Goal: Information Seeking & Learning: Learn about a topic

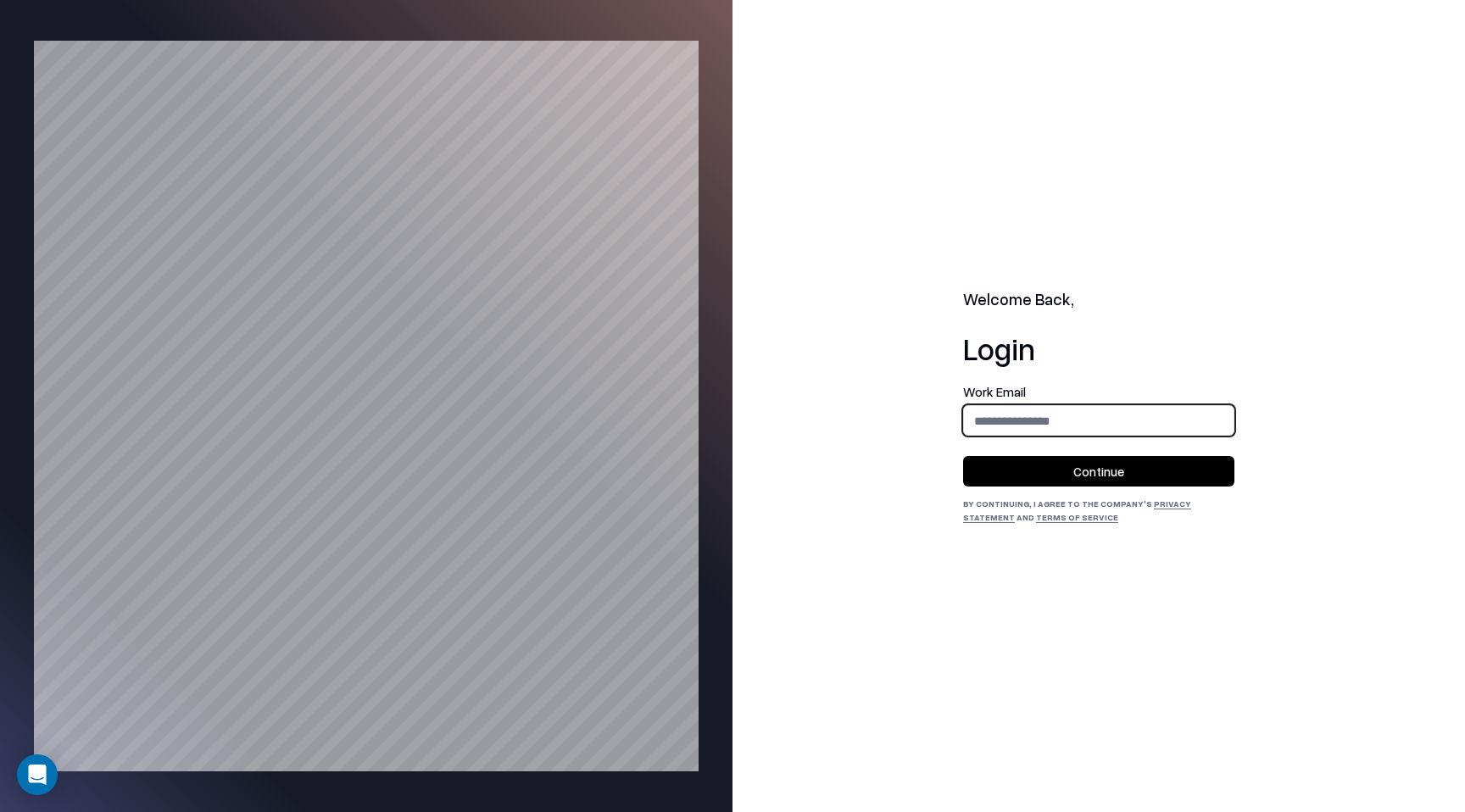
click at [1138, 425] on input "email" at bounding box center [1099, 421] width 269 height 32
type input "**********"
click at [1127, 458] on button "Continue" at bounding box center [1099, 470] width 271 height 31
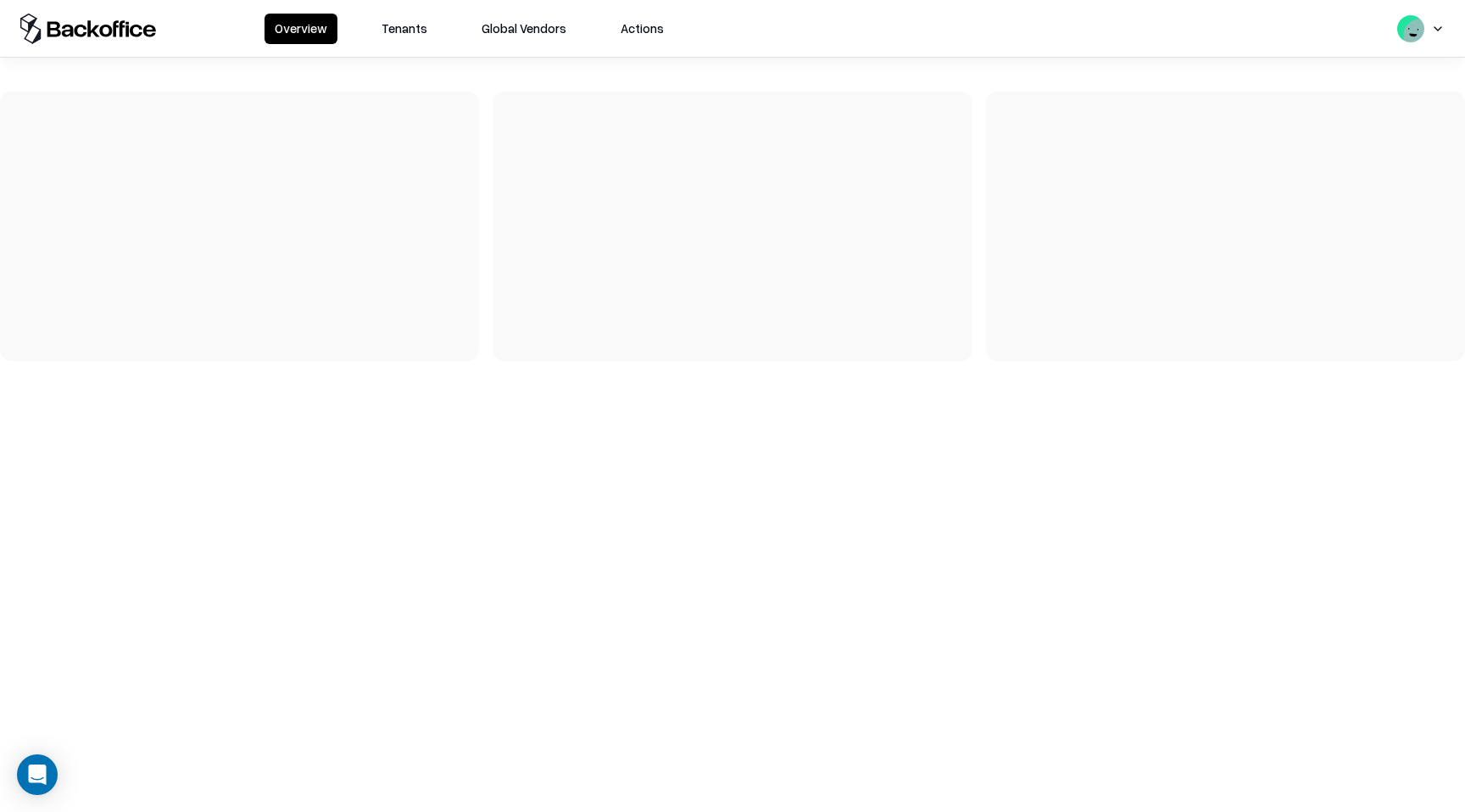
click at [434, 27] on button "Tenants" at bounding box center [404, 29] width 66 height 31
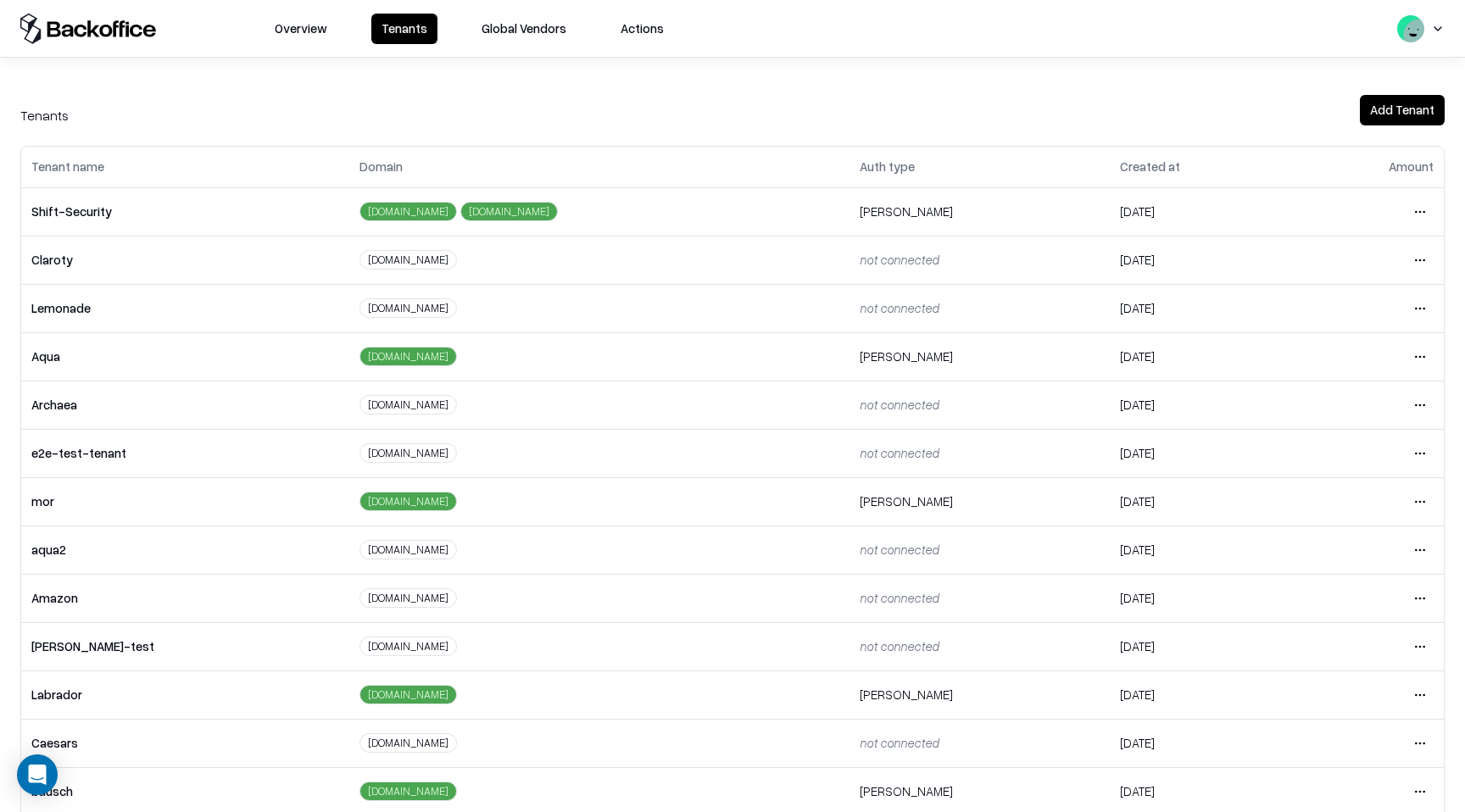
scroll to position [72, 0]
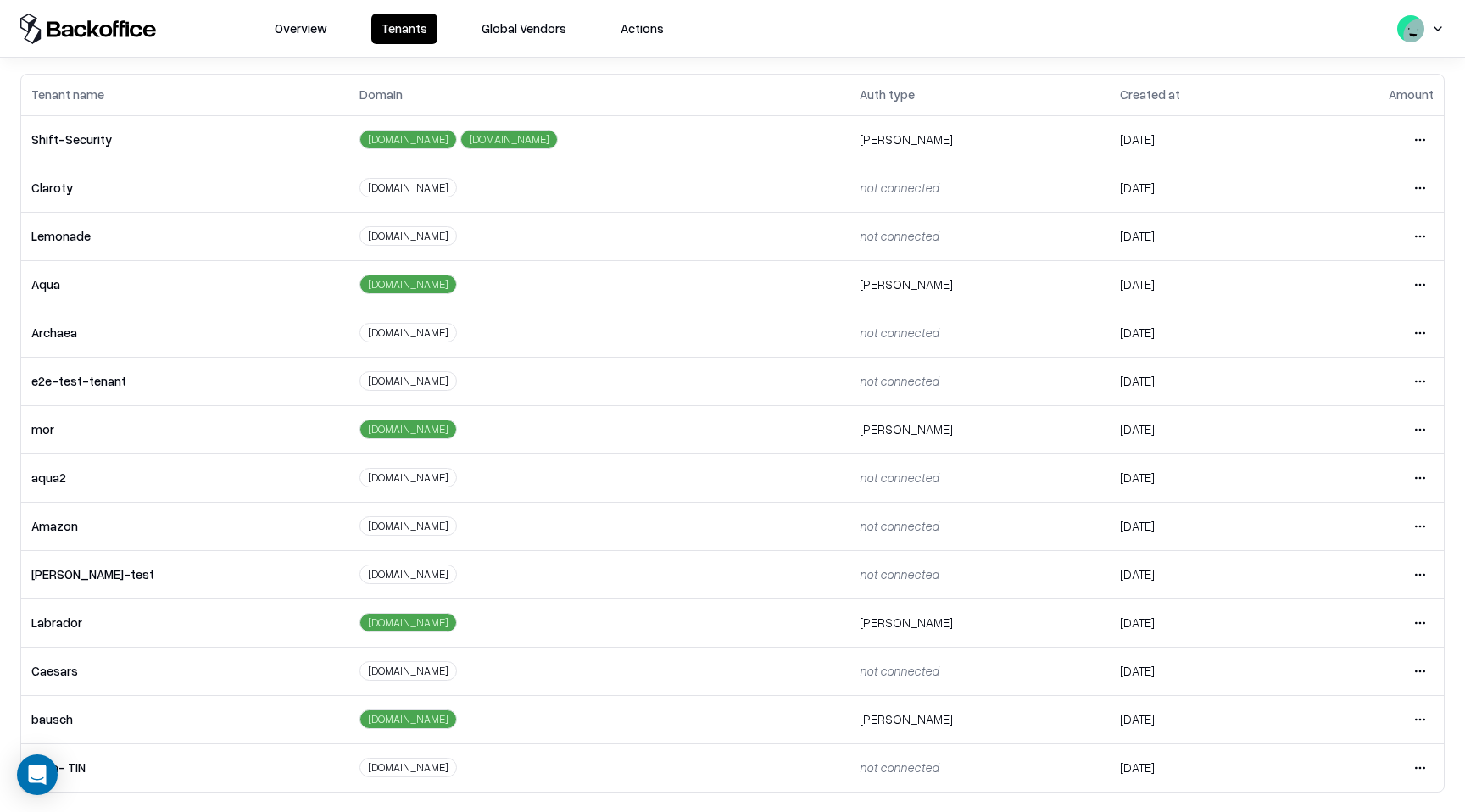
click at [197, 732] on td "bausch" at bounding box center [185, 719] width 328 height 48
click at [1422, 715] on html "Overview Tenants Global Vendors Actions Tenants Add Tenant Tenant name Domain A…" at bounding box center [732, 406] width 1465 height 812
click at [1334, 646] on div "Login to tenant" at bounding box center [1349, 647] width 183 height 34
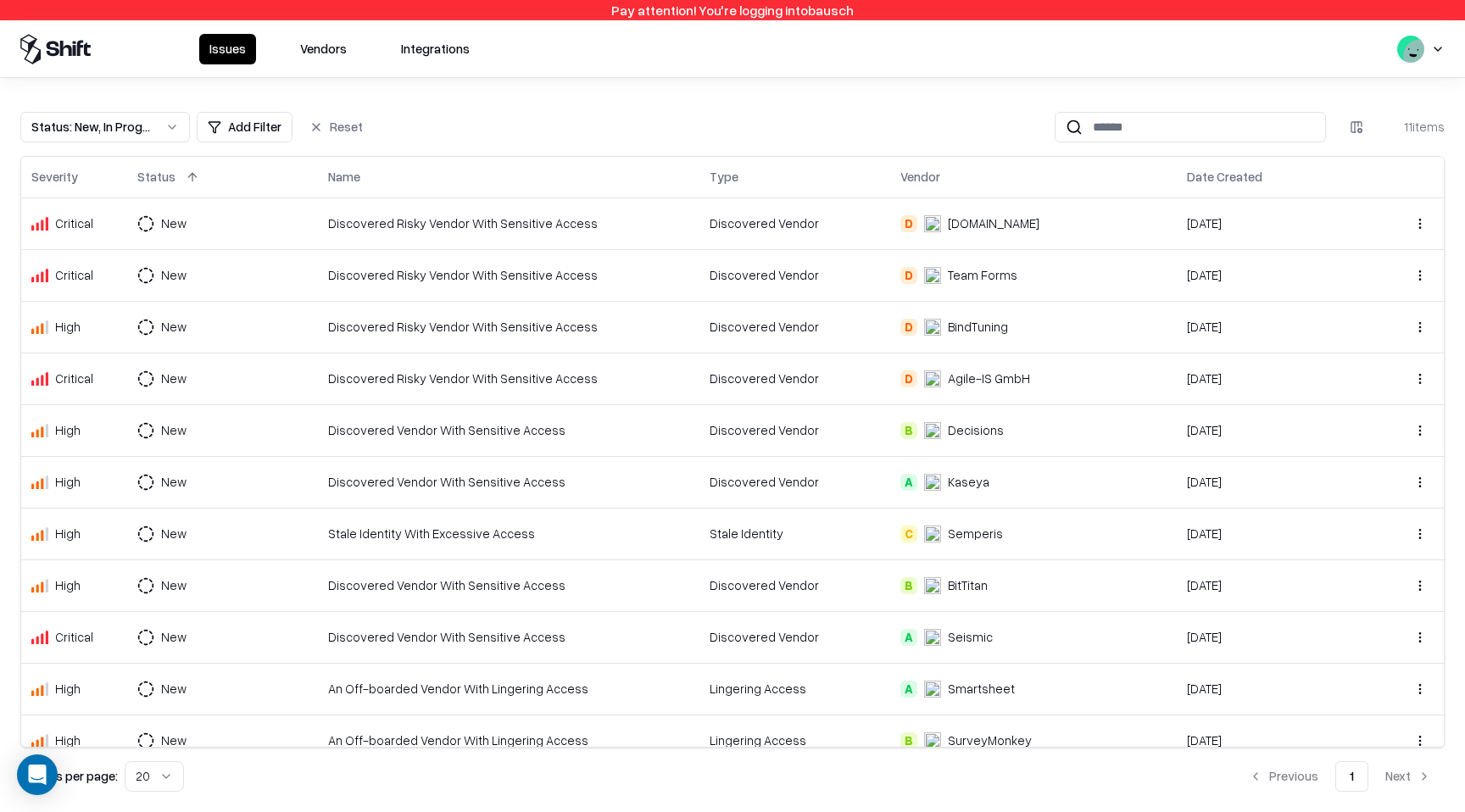
click at [319, 68] on div "Issues Vendors Integrations" at bounding box center [732, 48] width 1465 height 57
click at [319, 65] on div "Issues Vendors Integrations" at bounding box center [732, 48] width 1465 height 57
click at [320, 57] on button "Vendors" at bounding box center [323, 49] width 67 height 31
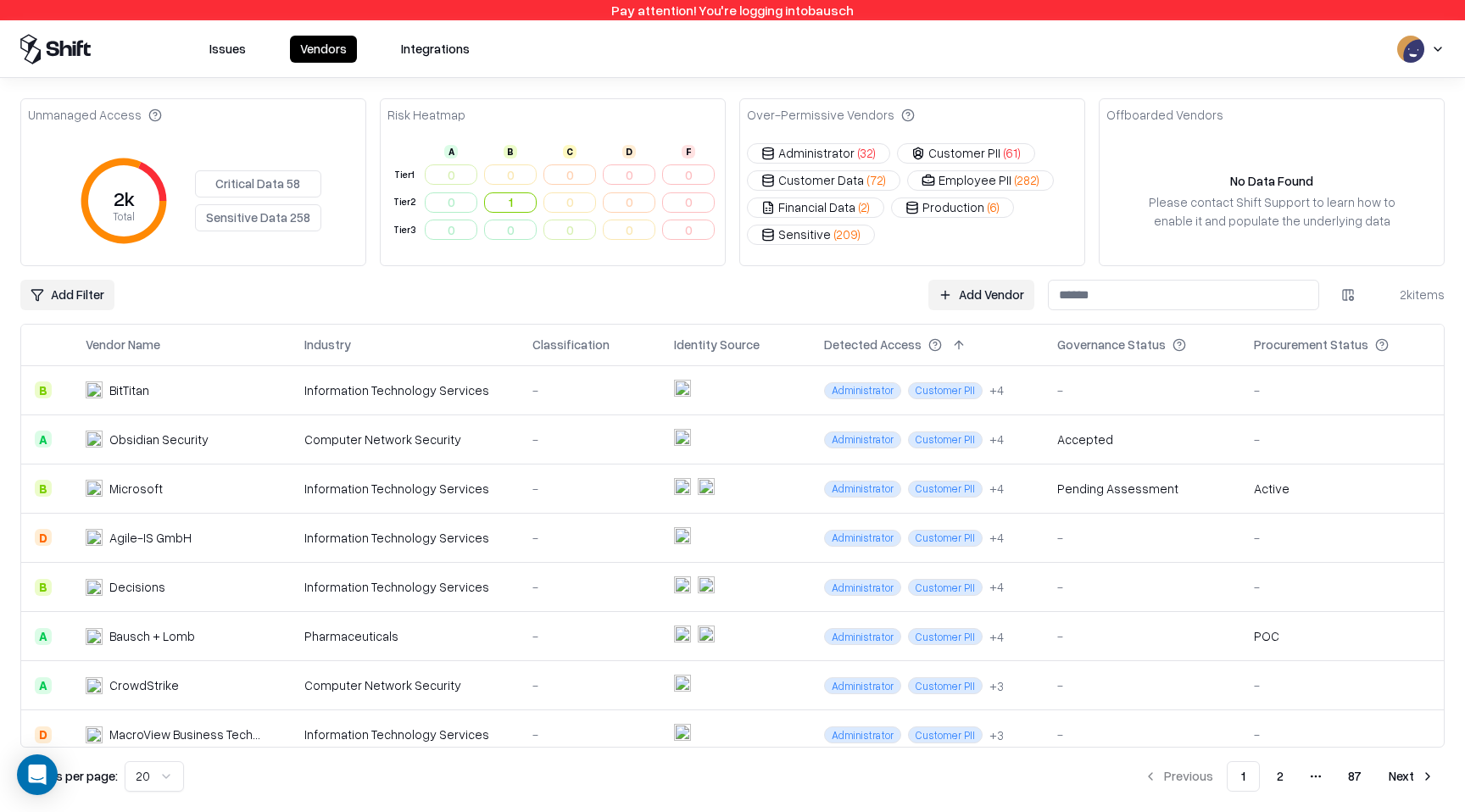
click at [1098, 292] on input at bounding box center [1184, 294] width 271 height 31
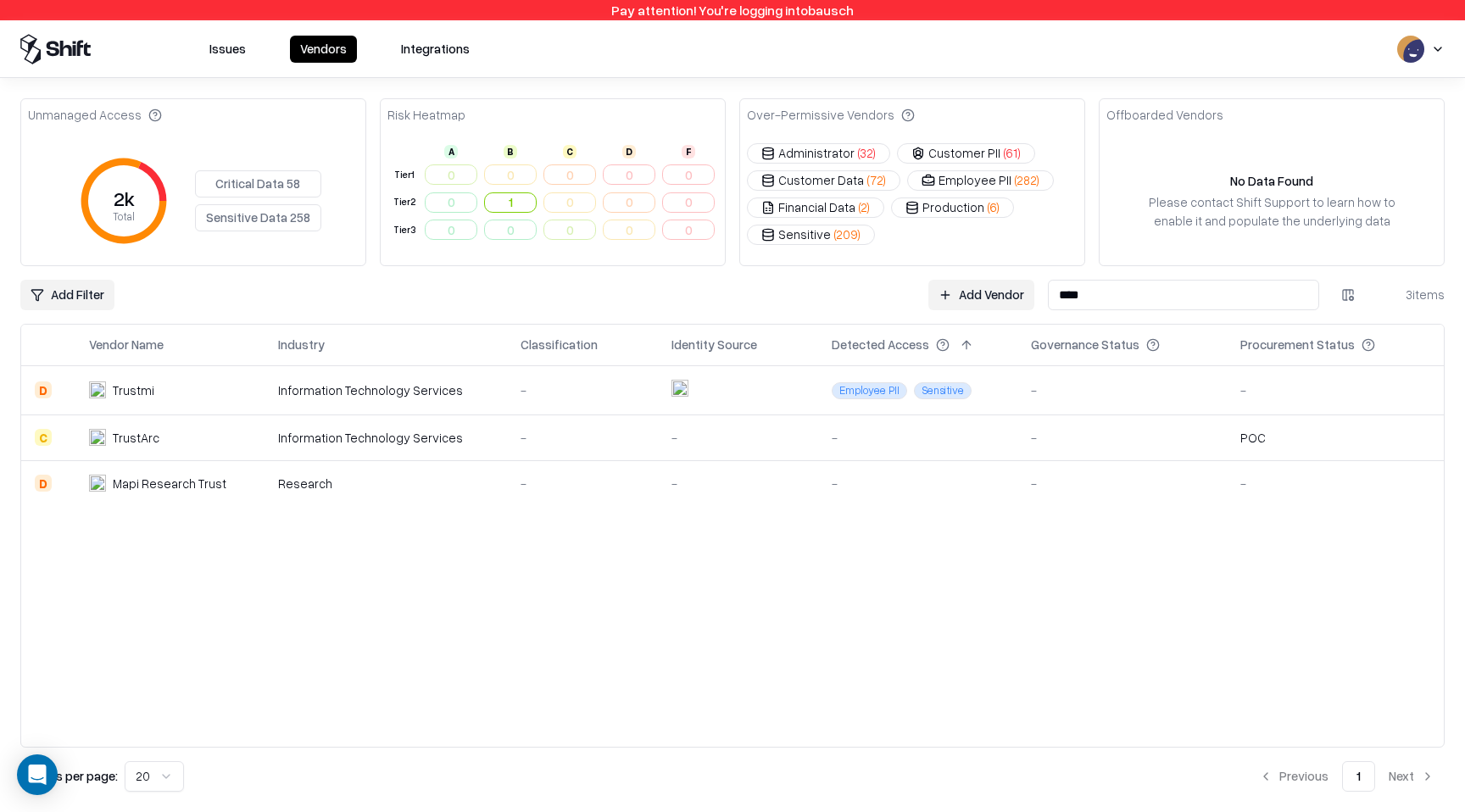
click at [1121, 303] on input "****" at bounding box center [1184, 294] width 271 height 31
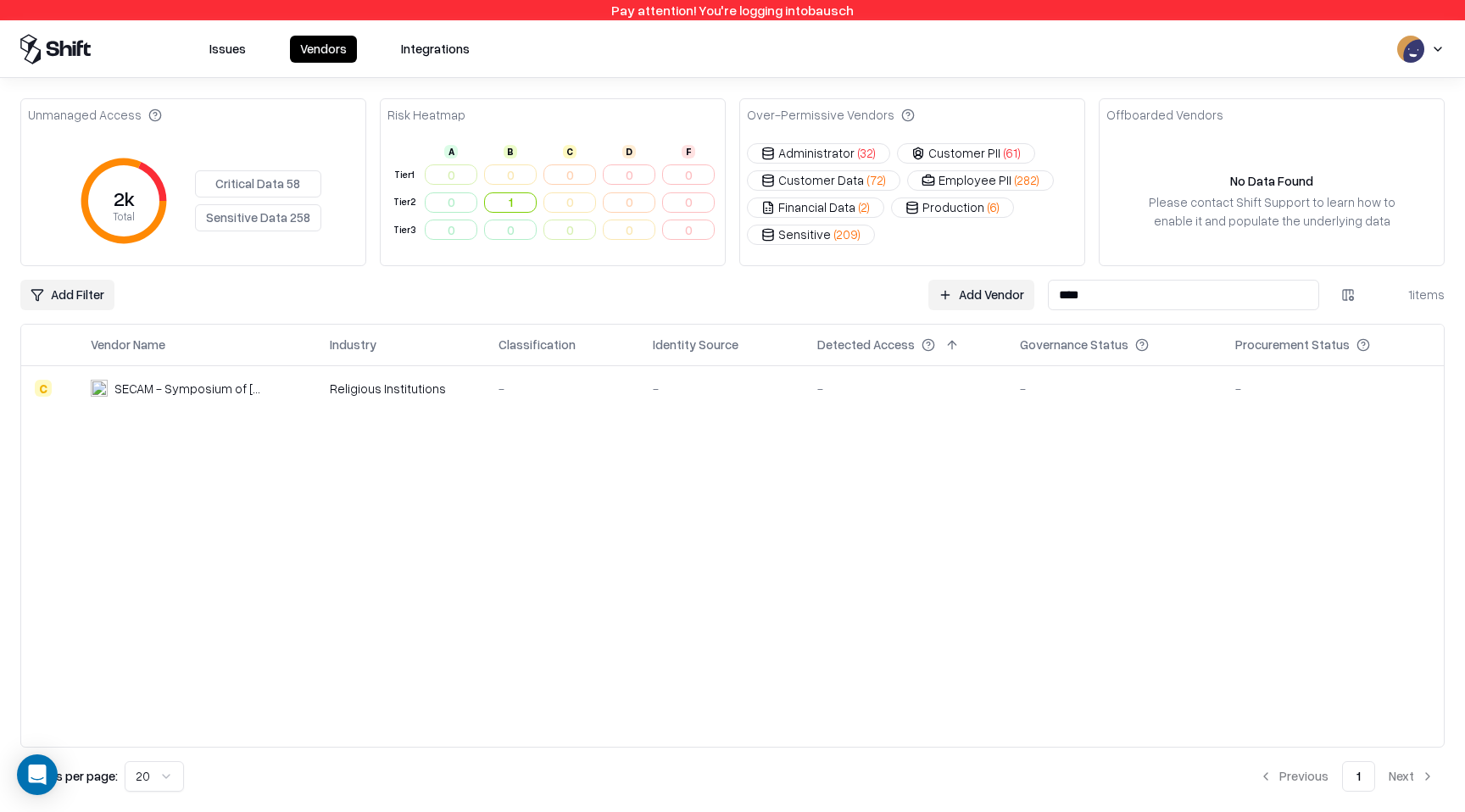
type input "****"
click at [1105, 301] on input "****" at bounding box center [1184, 294] width 271 height 31
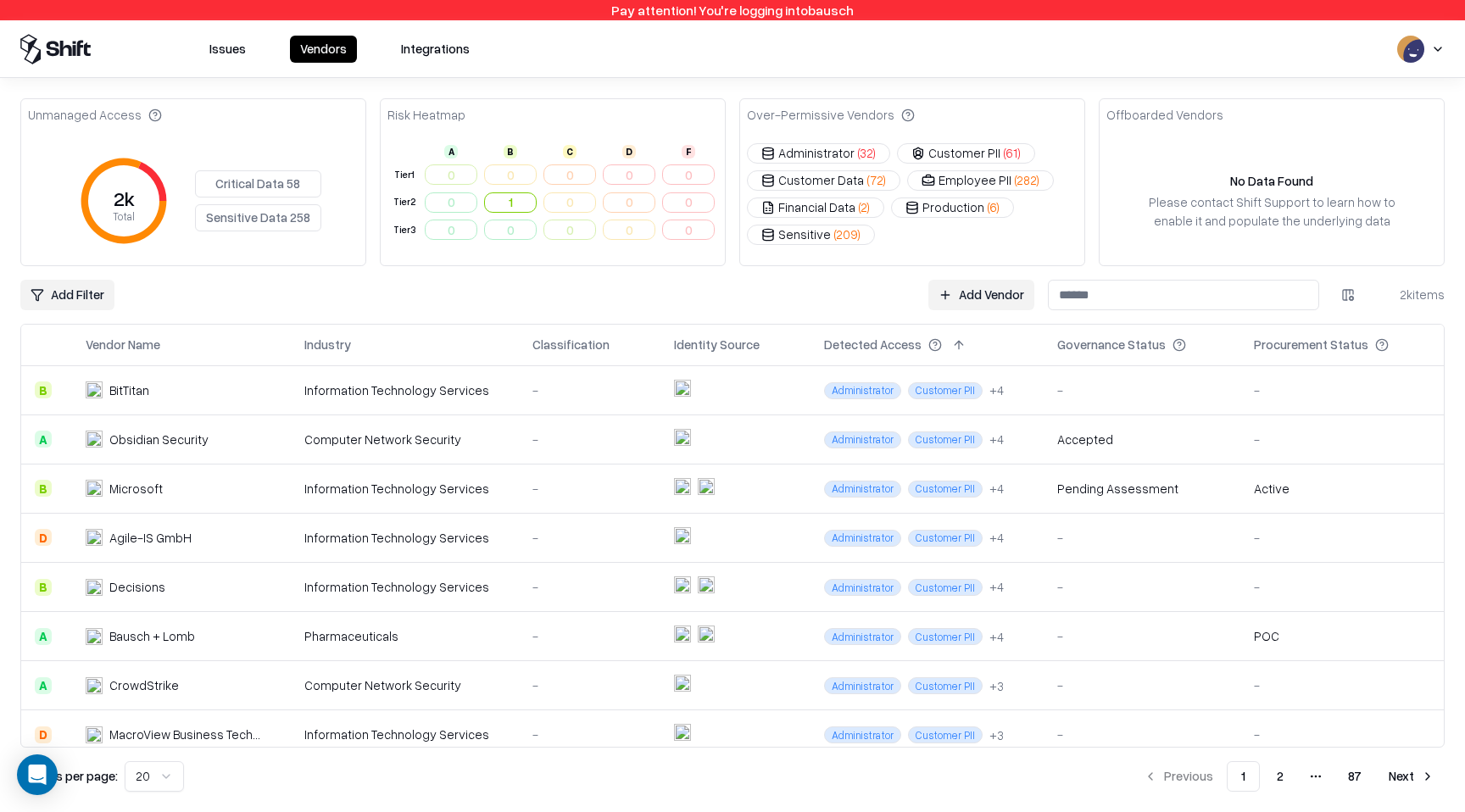
click at [71, 297] on html "Pay attention! You're logging into bausch Issues Vendors Integrations Unmanaged…" at bounding box center [732, 406] width 1465 height 812
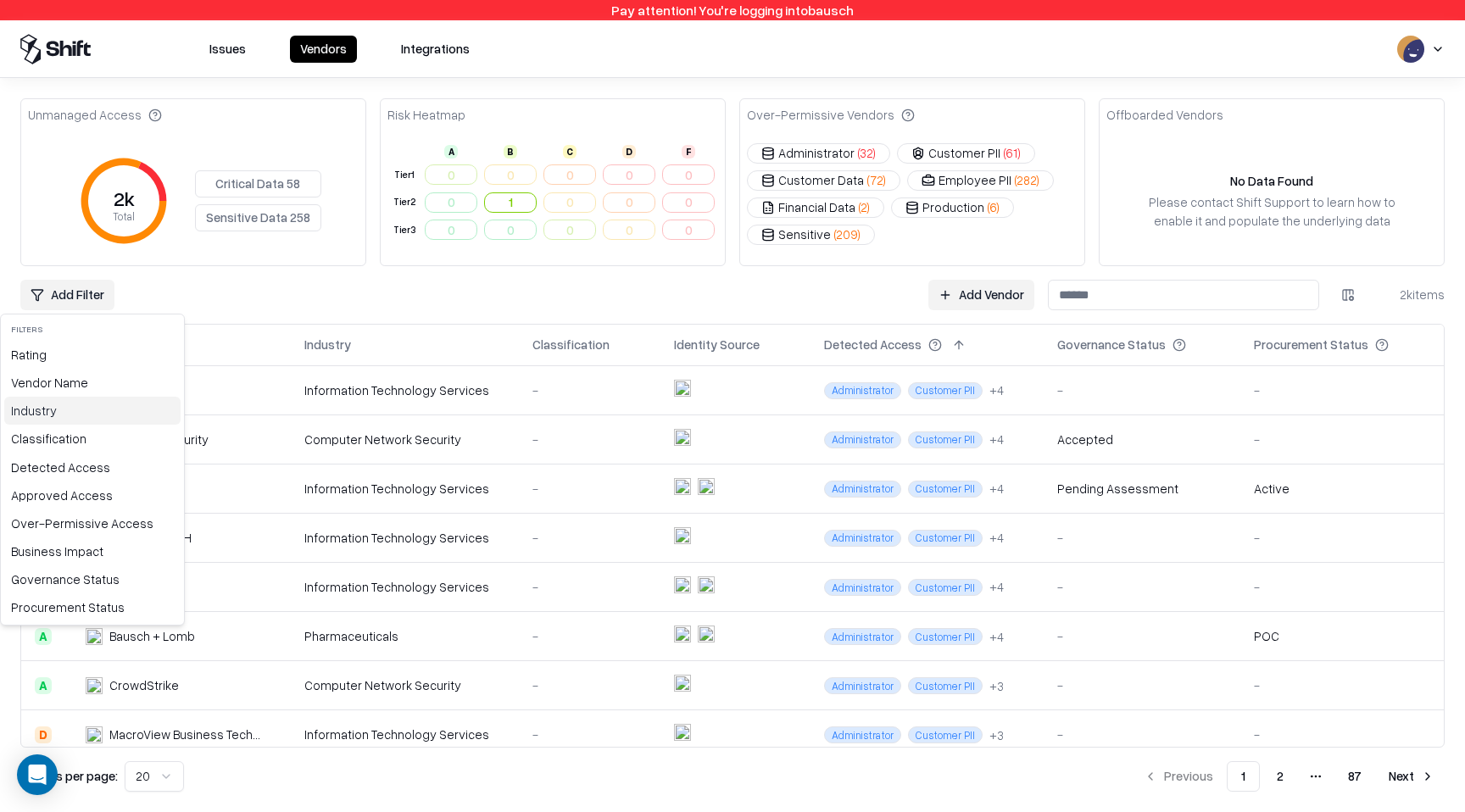
click at [112, 414] on div "Industry" at bounding box center [93, 410] width 176 height 28
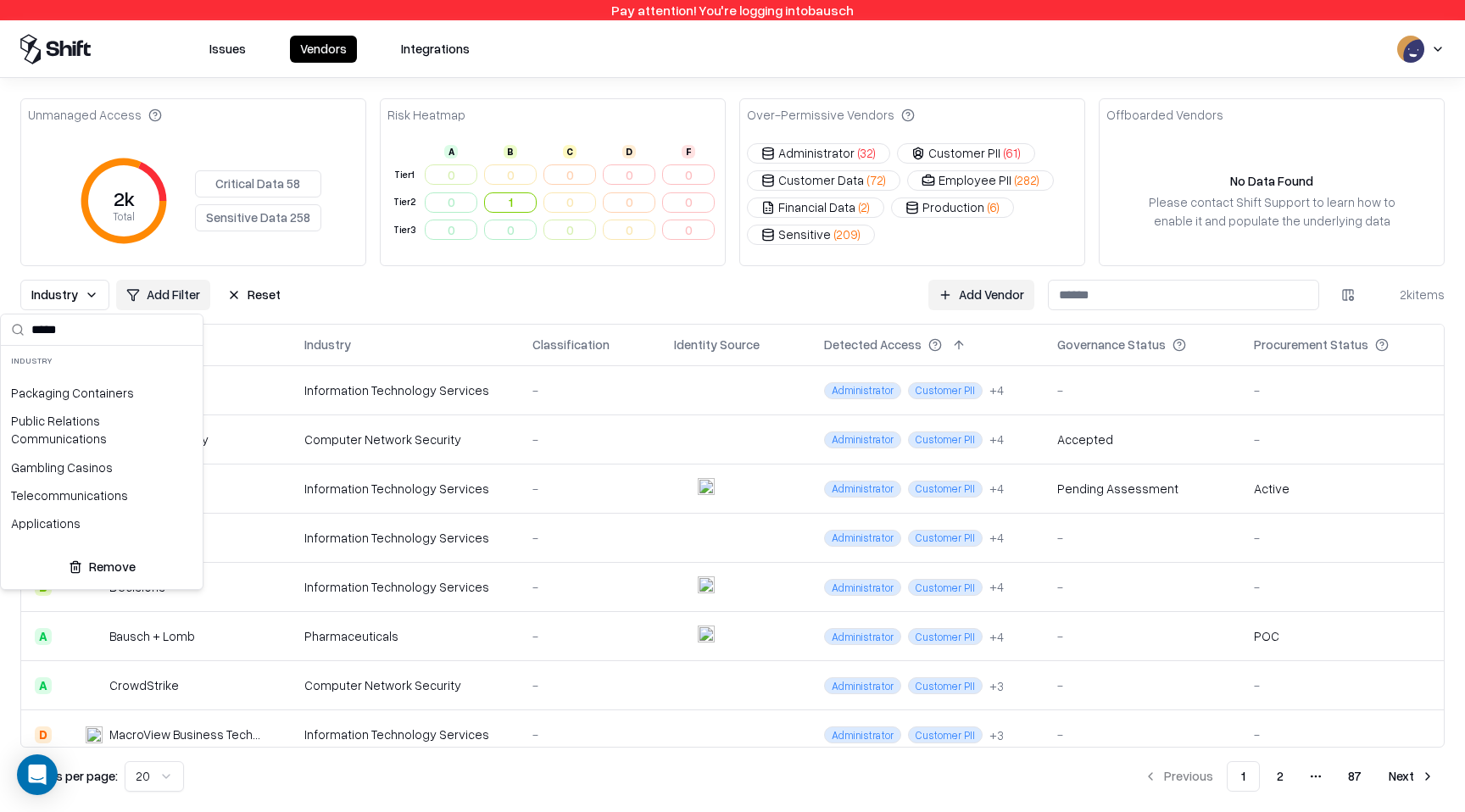
scroll to position [161, 0]
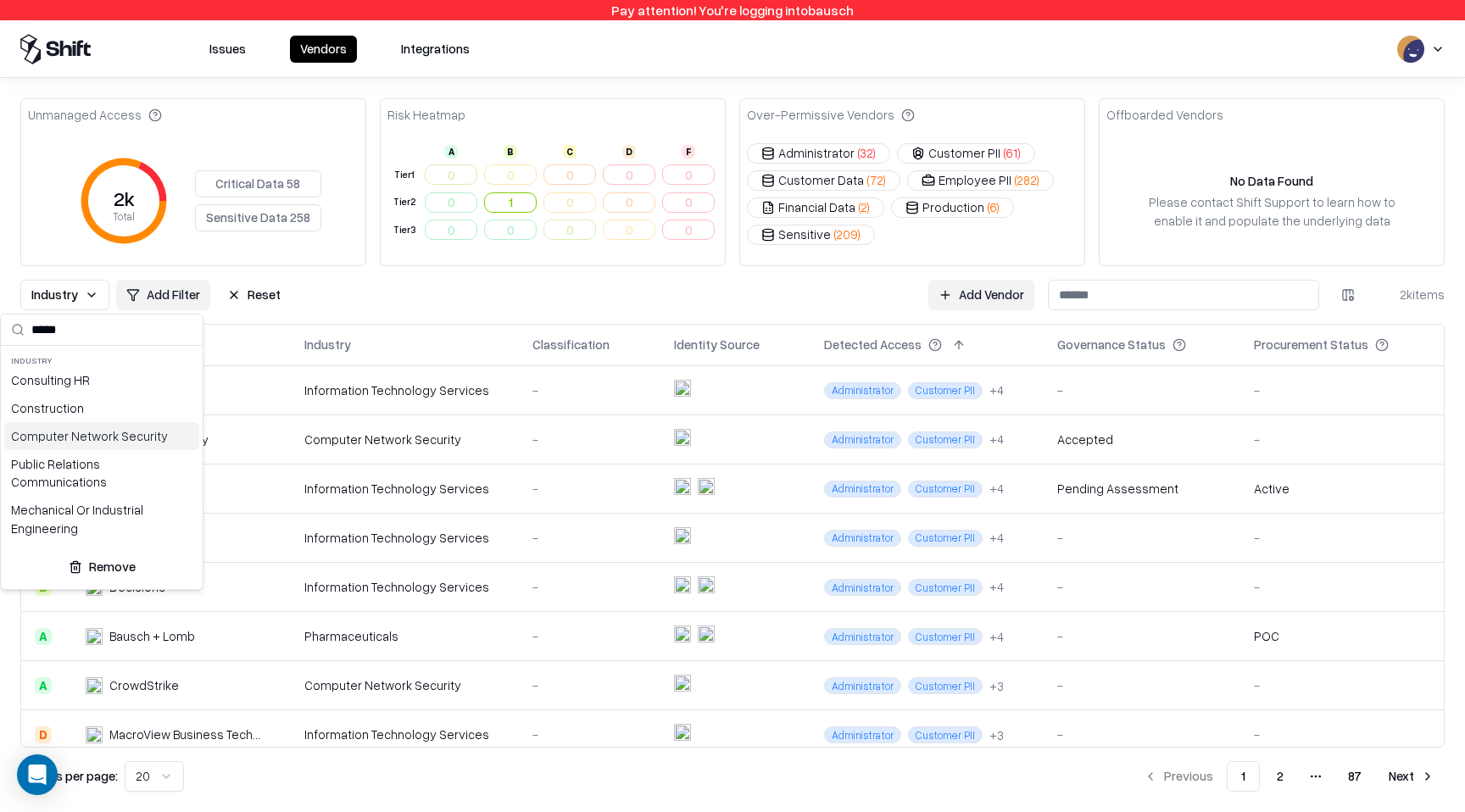
type input "*****"
click at [1155, 303] on html "Pay attention! You're logging into bausch Issues Vendors Integrations Unmanaged…" at bounding box center [732, 406] width 1465 height 812
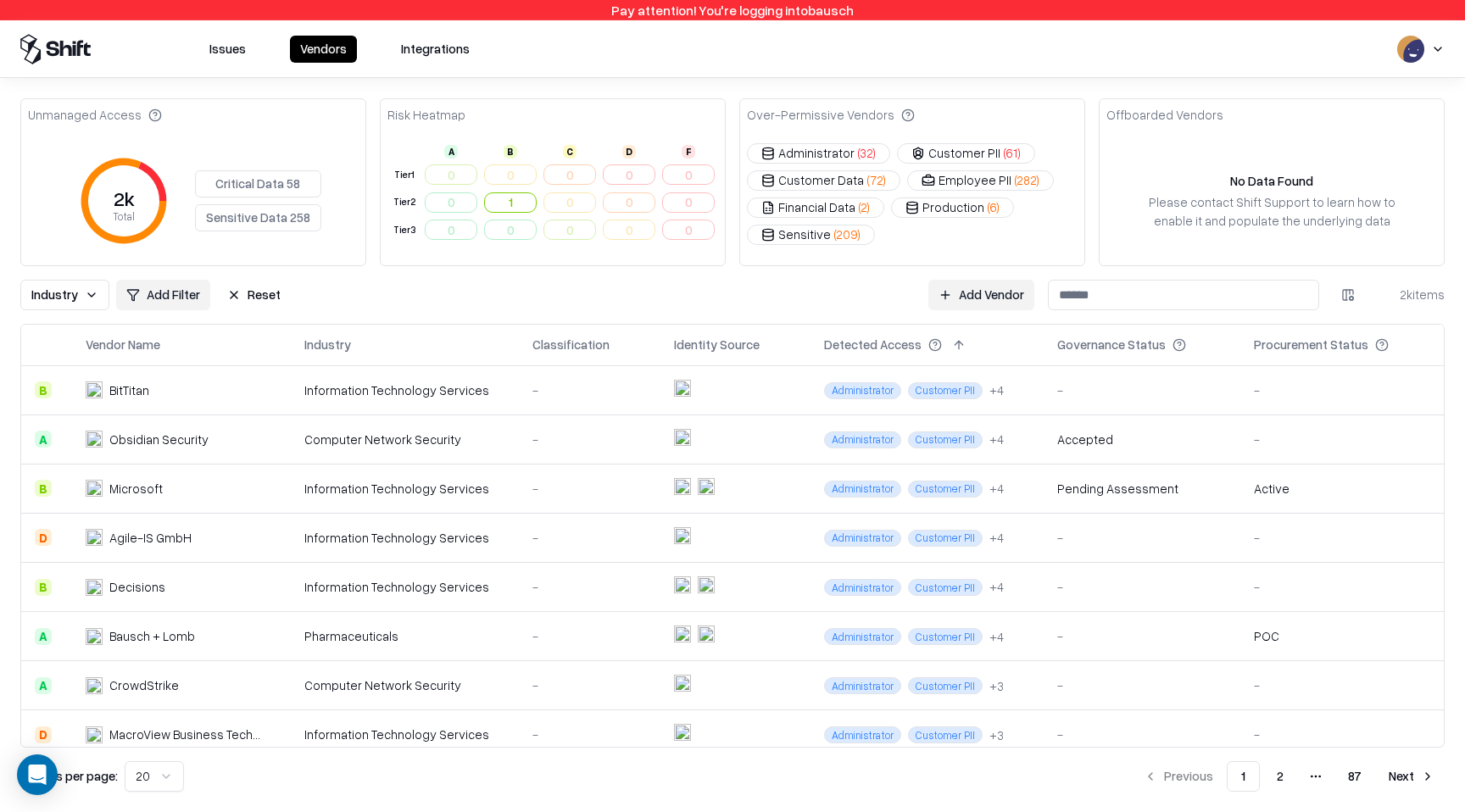
click at [1155, 303] on input at bounding box center [1184, 294] width 271 height 31
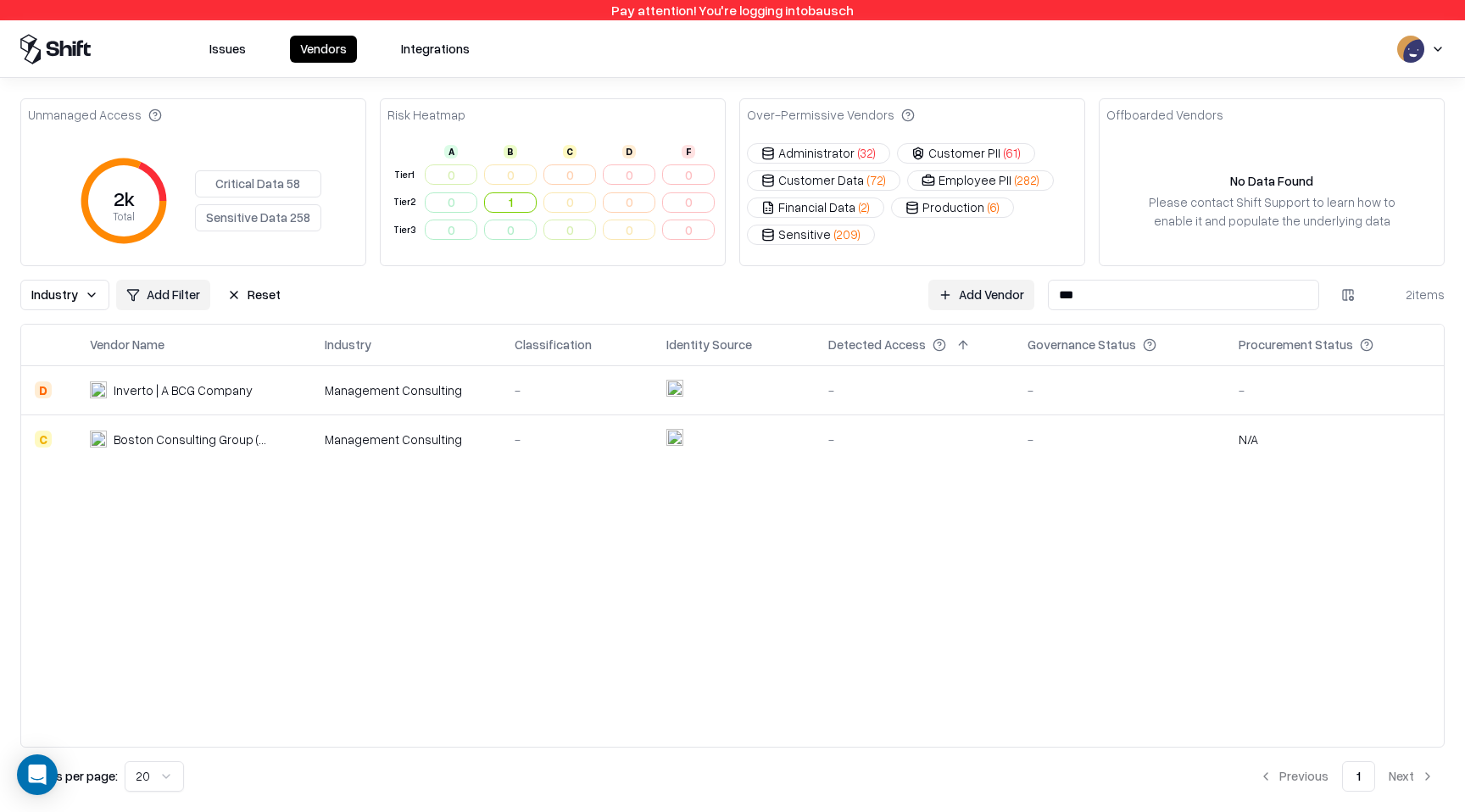
type input "***"
click at [80, 302] on button "Industry" at bounding box center [65, 294] width 89 height 31
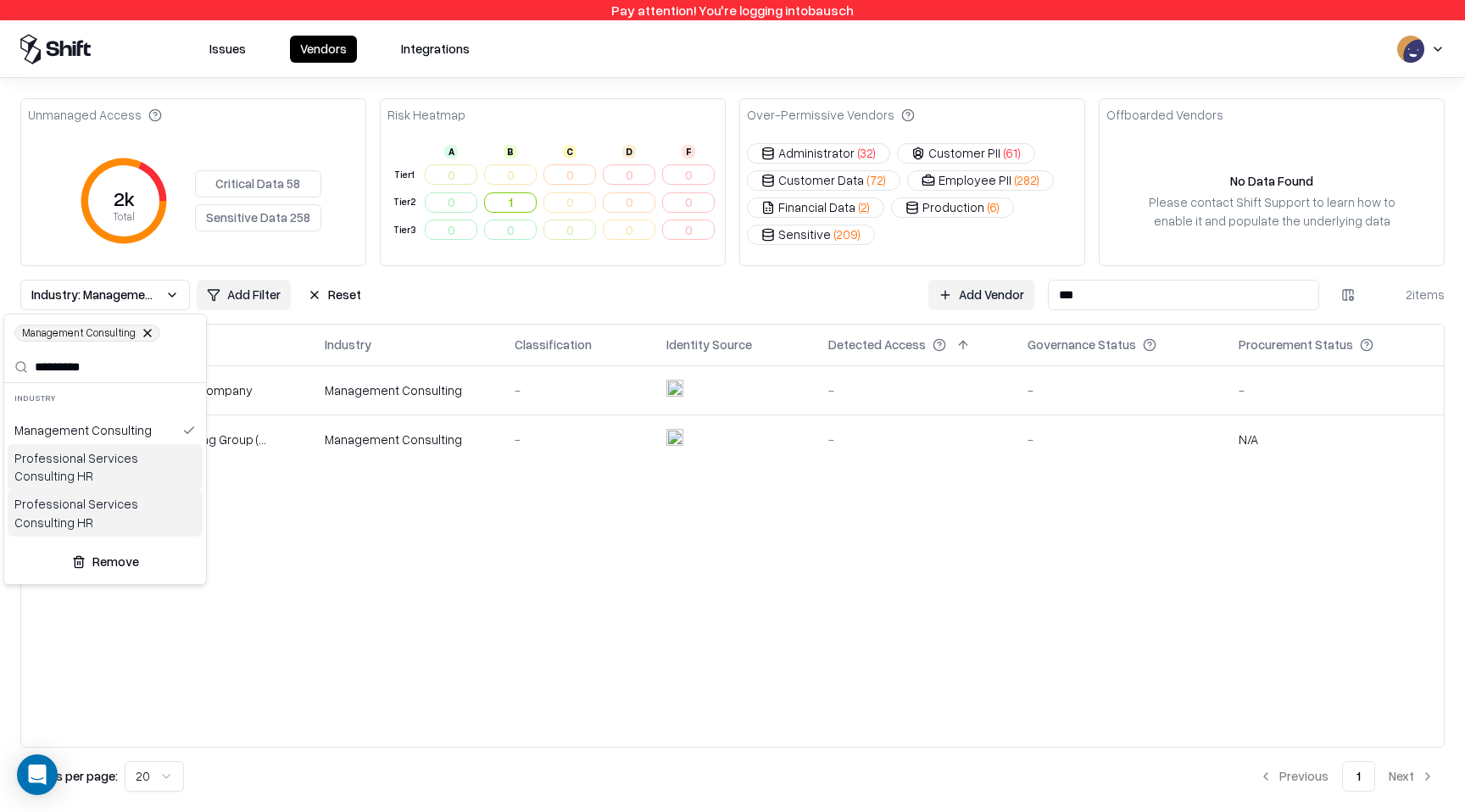
type input "*********"
click at [477, 296] on html "Pay attention! You're logging into bausch Issues Vendors Integrations Unmanaged…" at bounding box center [732, 406] width 1465 height 812
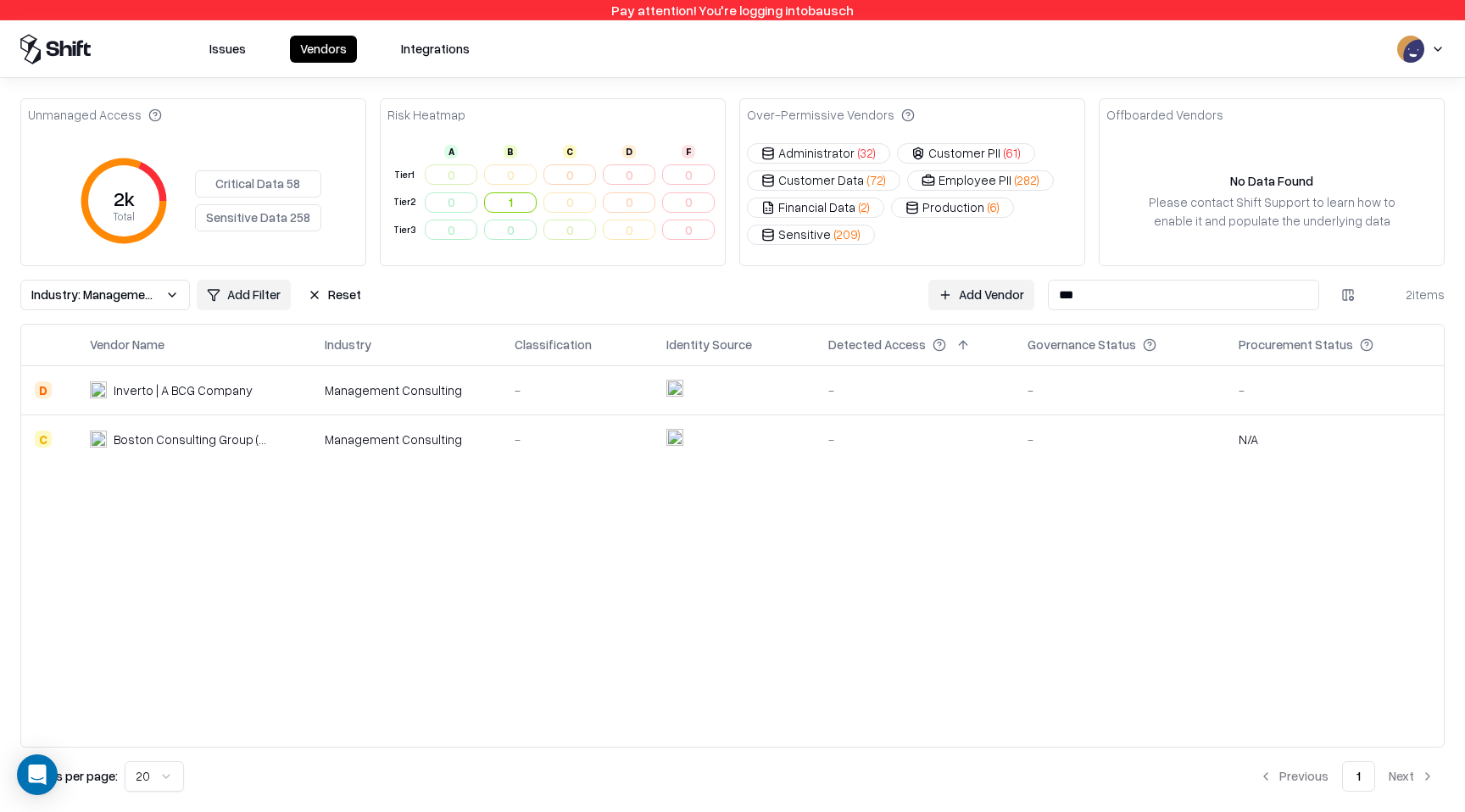
click at [1164, 304] on input "***" at bounding box center [1184, 294] width 271 height 31
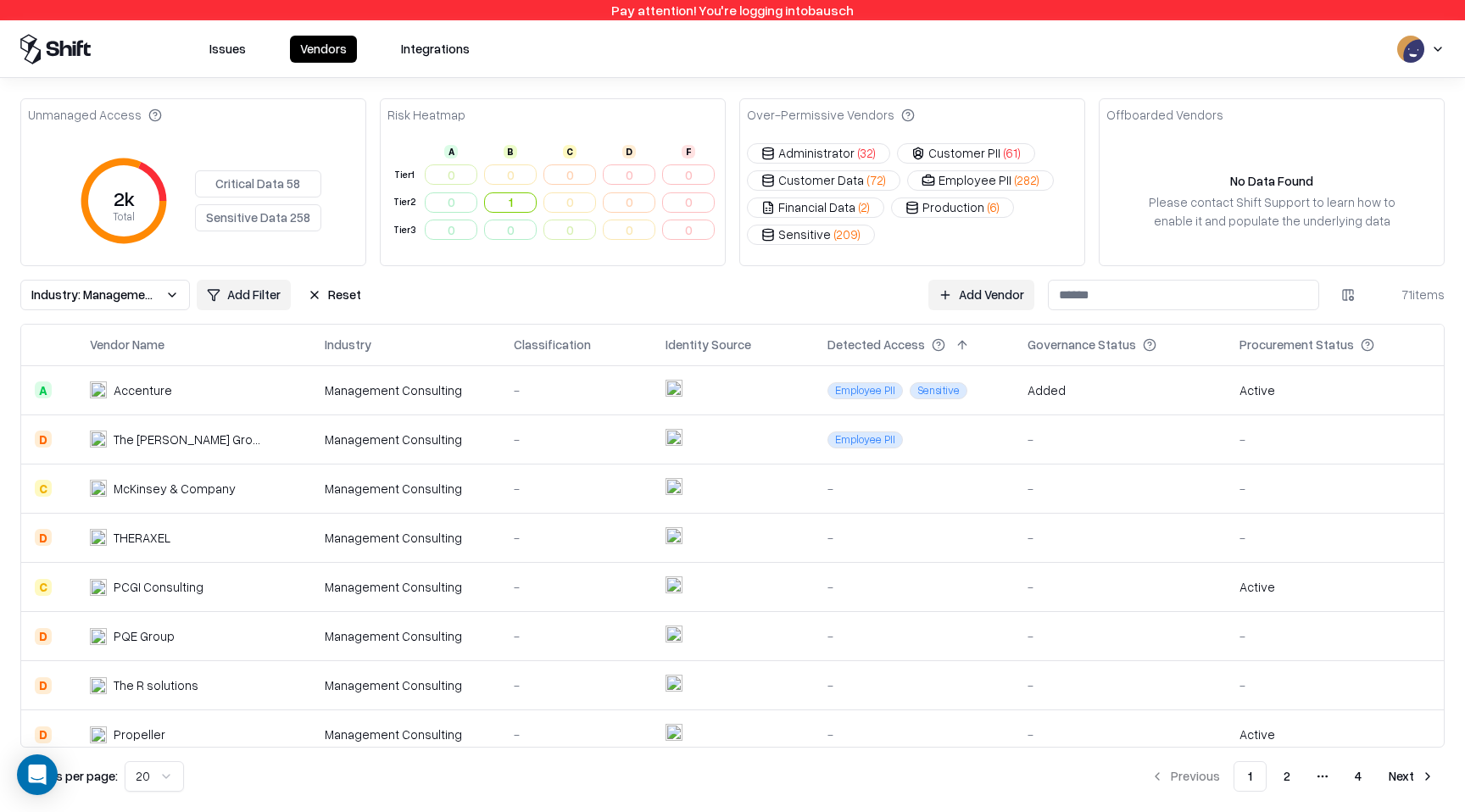
click at [781, 395] on td at bounding box center [732, 390] width 162 height 49
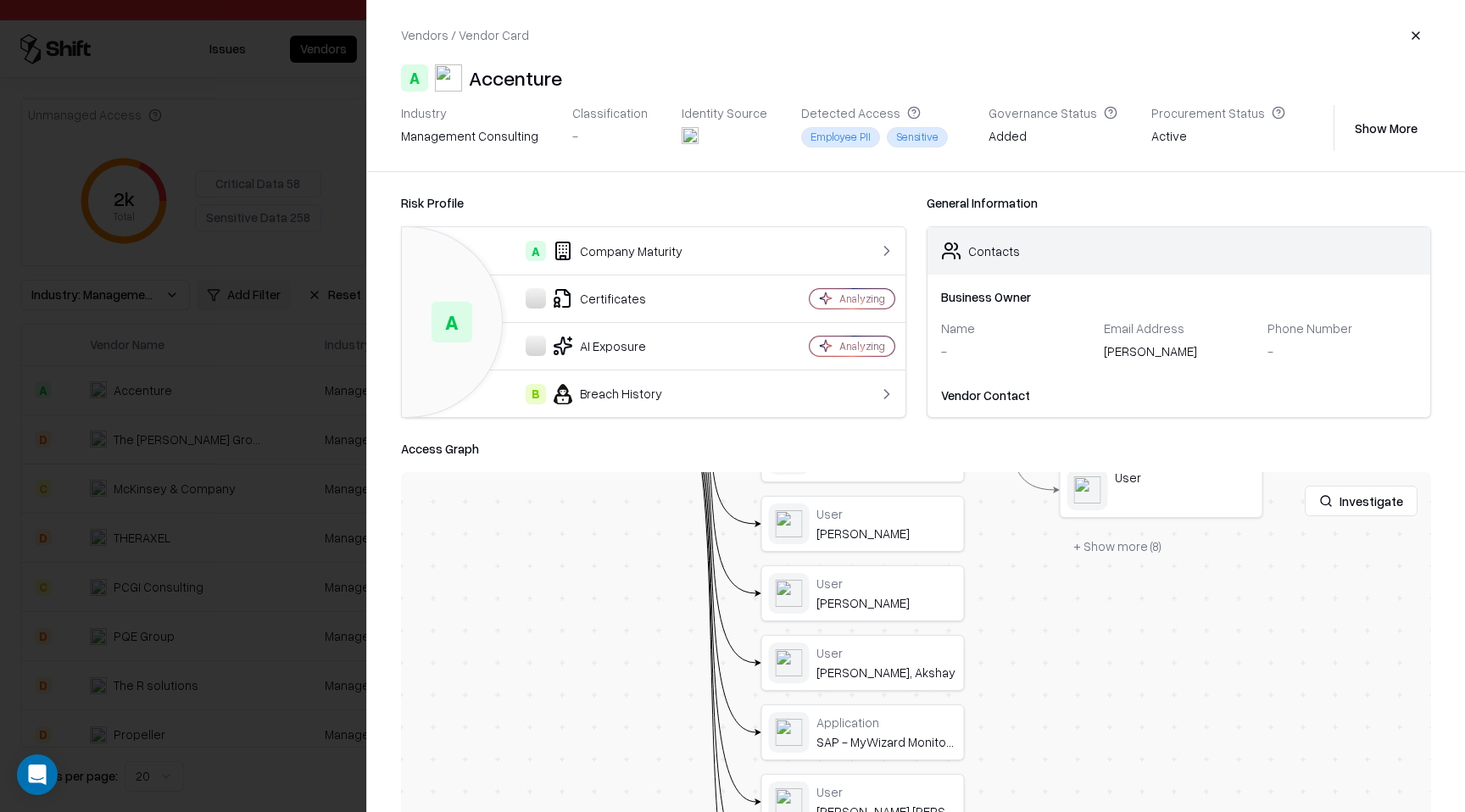
drag, startPoint x: 648, startPoint y: 720, endPoint x: 672, endPoint y: 513, distance: 208.4
click at [0, 0] on div at bounding box center [0, 0] width 0 height 0
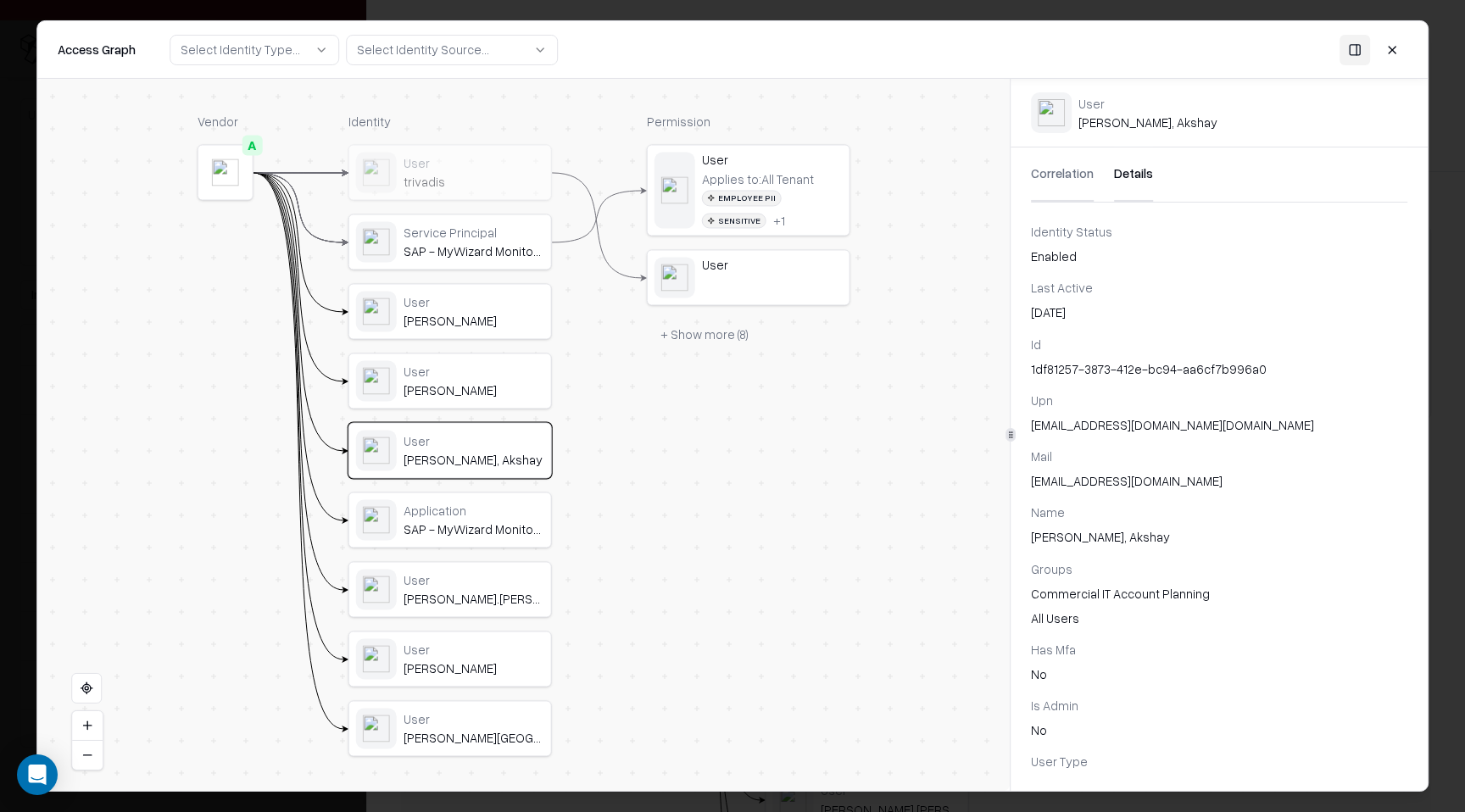
click at [1121, 181] on button "Details" at bounding box center [1134, 174] width 39 height 54
click at [1395, 54] on button at bounding box center [1392, 49] width 31 height 31
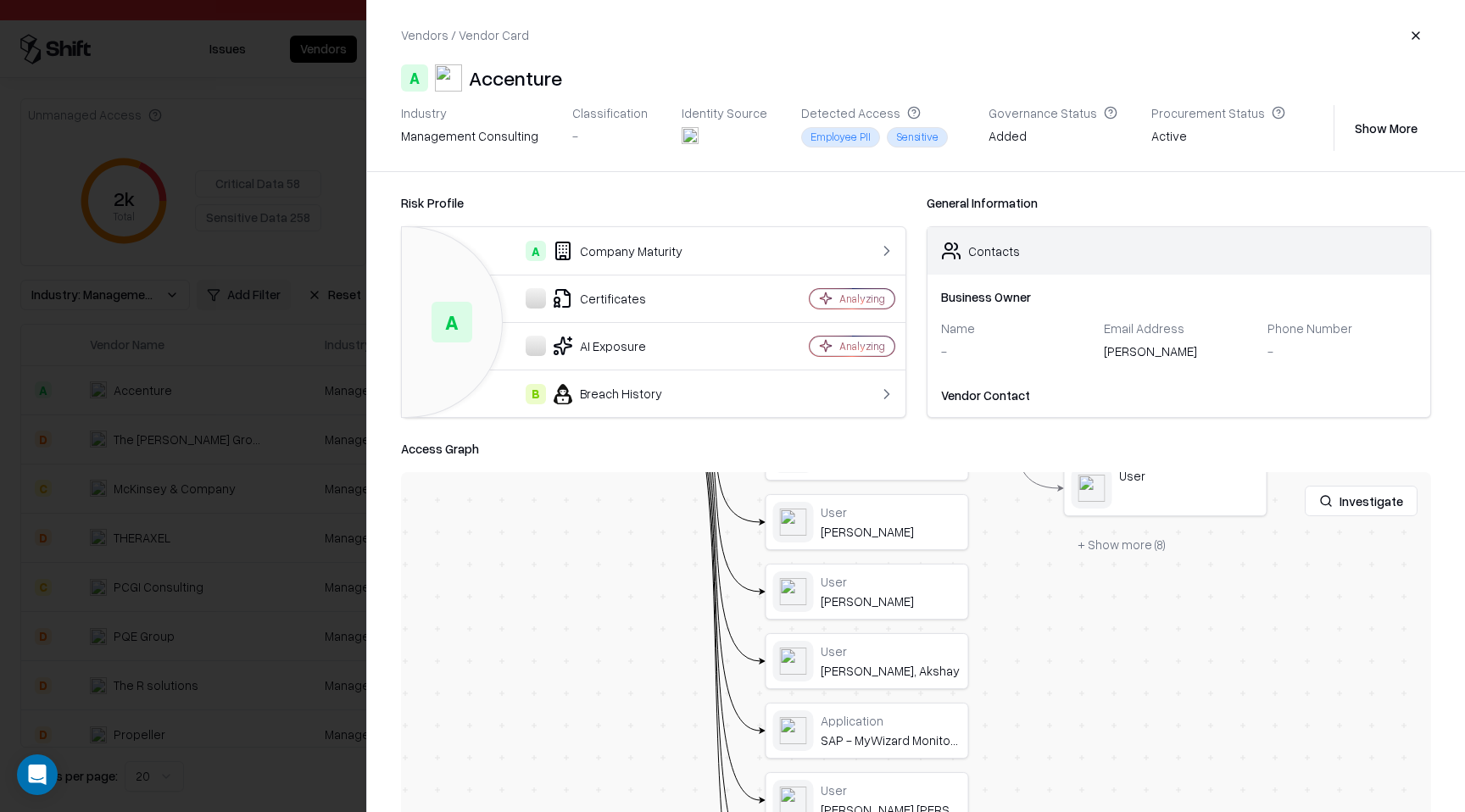
click at [1416, 40] on button "button" at bounding box center [1416, 35] width 31 height 31
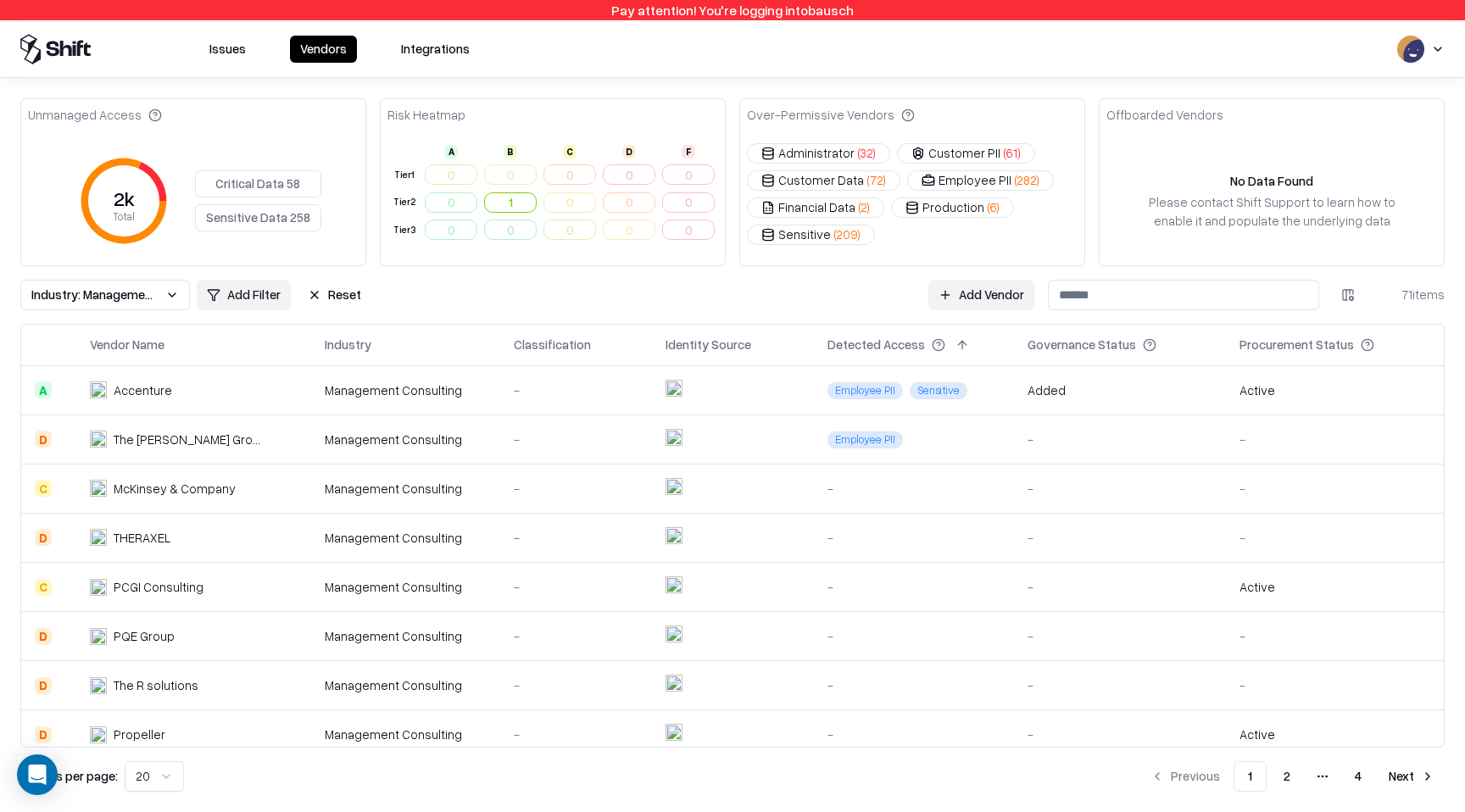
click at [491, 459] on td "Management Consulting" at bounding box center [406, 439] width 190 height 49
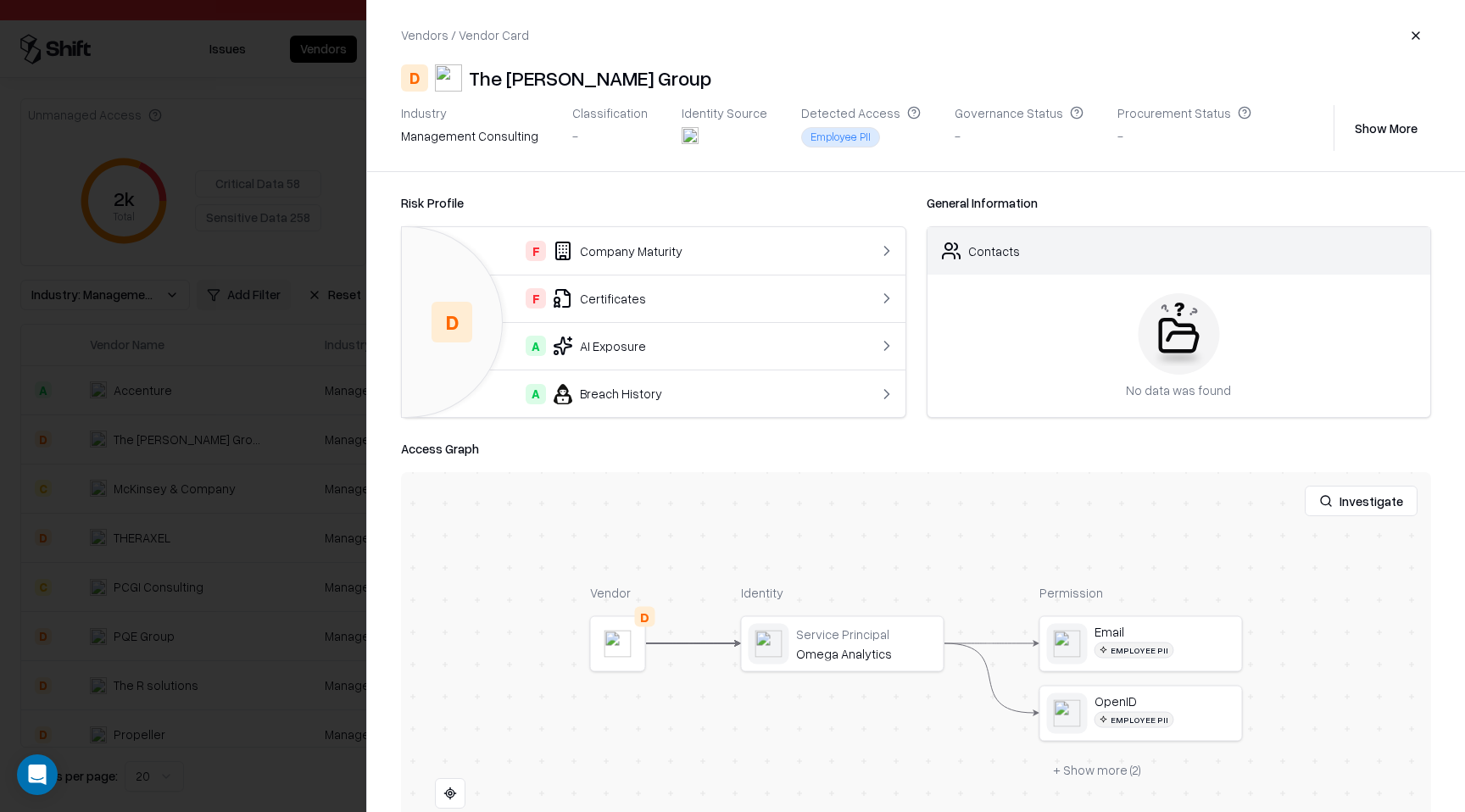
click at [1421, 42] on button "button" at bounding box center [1416, 35] width 31 height 31
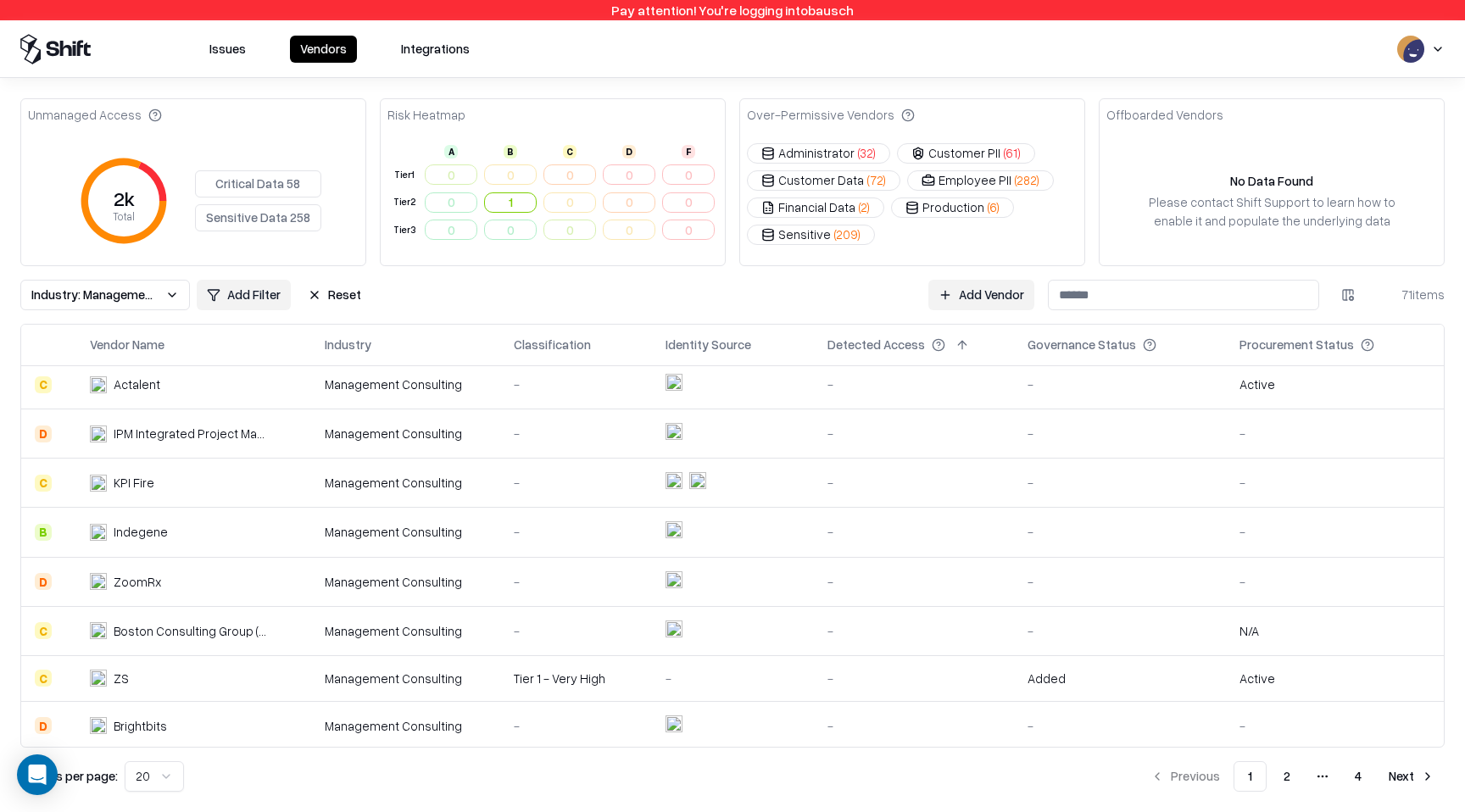
scroll to position [600, 0]
click at [1269, 768] on ul "Previous 1 2 More pages 4 Next" at bounding box center [1293, 776] width 305 height 31
click at [1276, 768] on button "2" at bounding box center [1287, 776] width 34 height 31
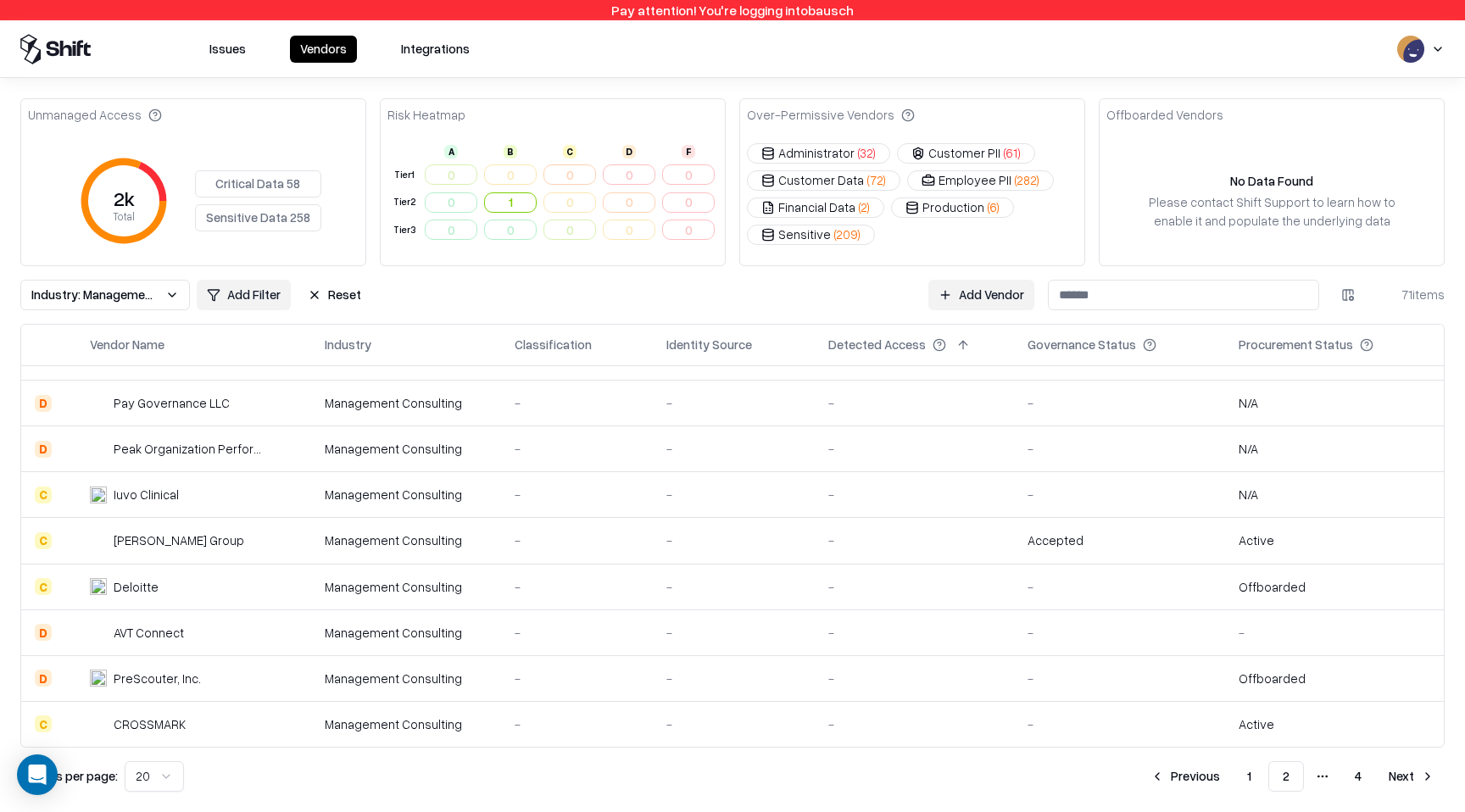
scroll to position [523, 0]
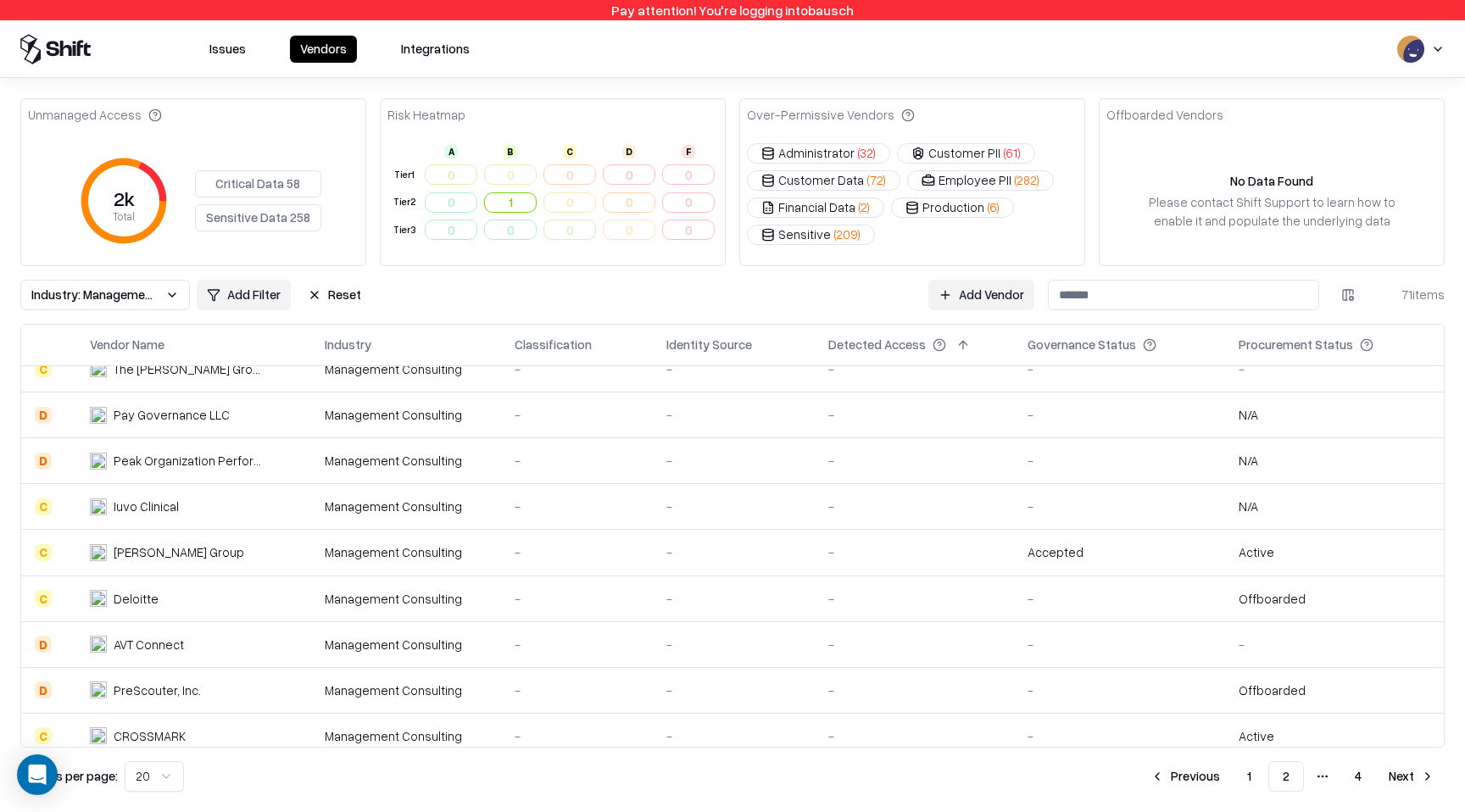
click at [965, 583] on td "-" at bounding box center [914, 598] width 200 height 45
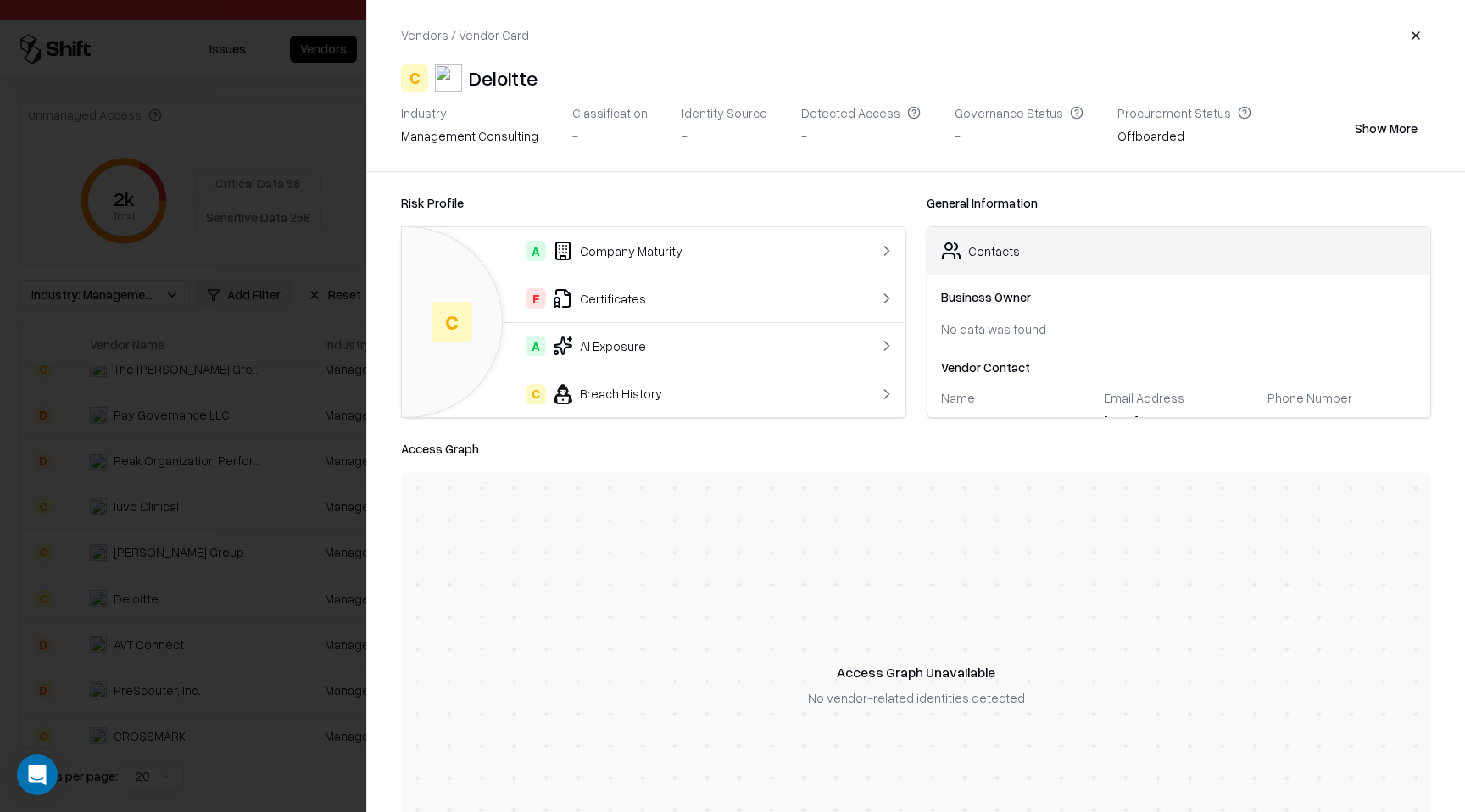
click at [1419, 40] on button "button" at bounding box center [1416, 35] width 31 height 31
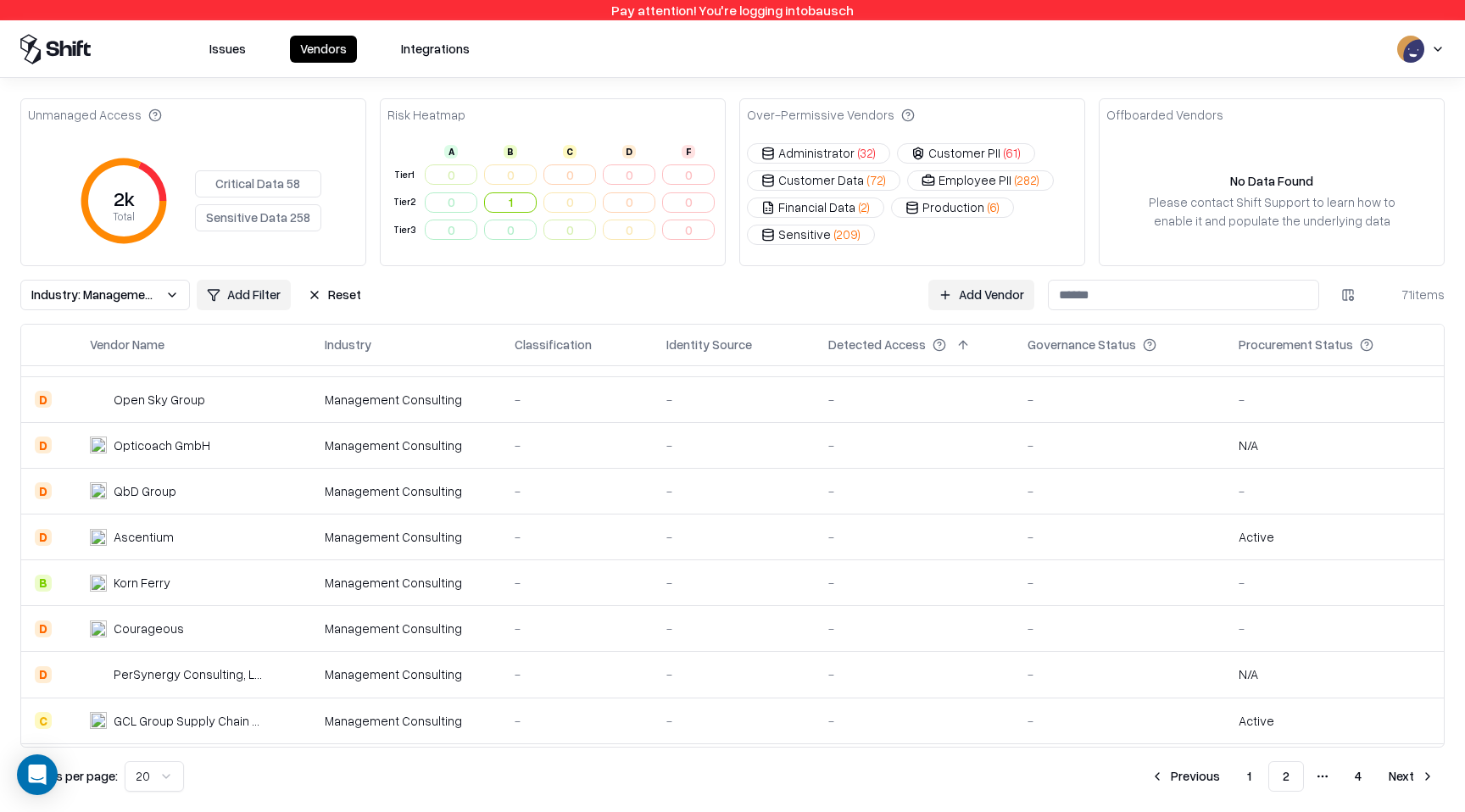
scroll to position [0, 0]
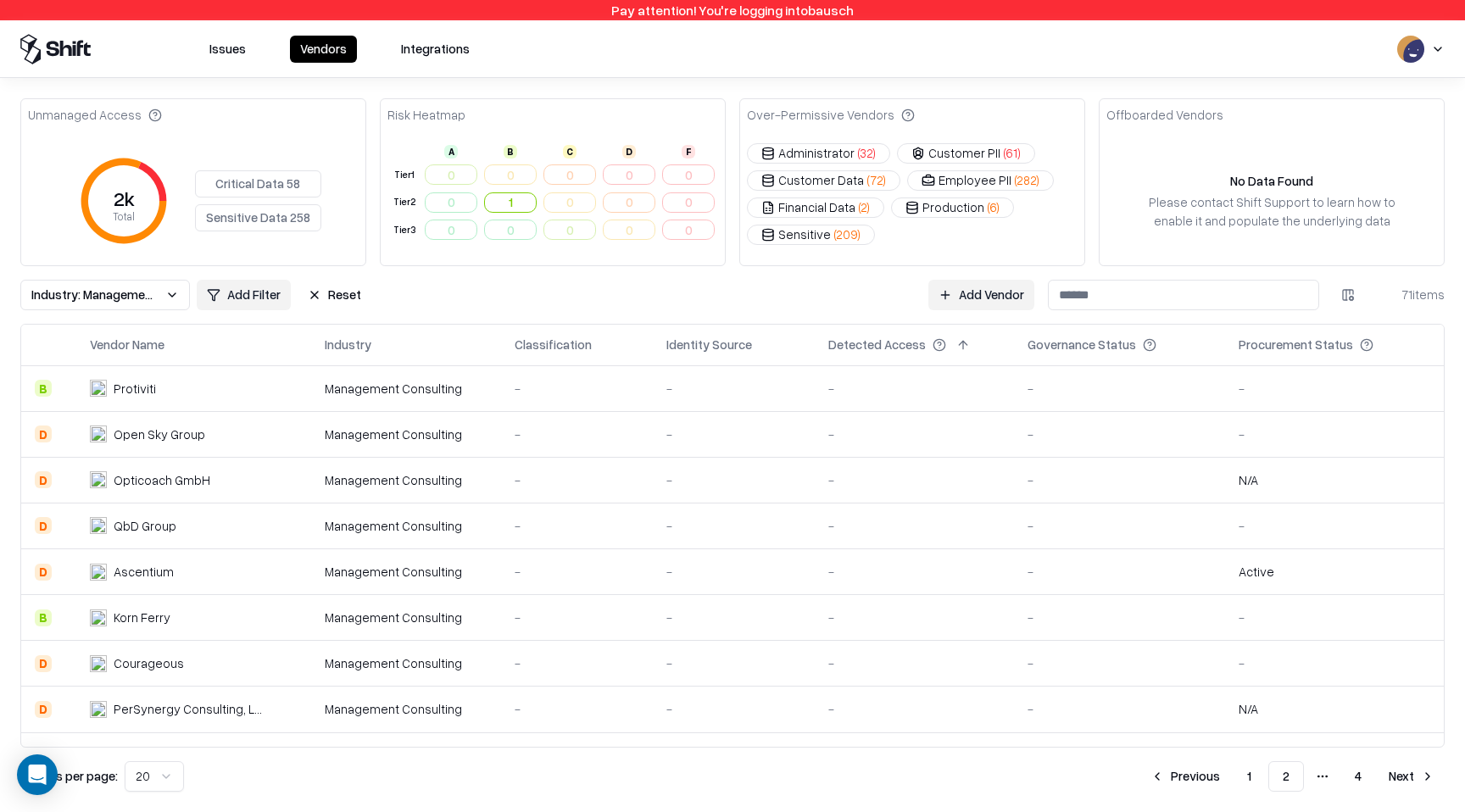
click at [1254, 781] on button "1" at bounding box center [1250, 776] width 32 height 31
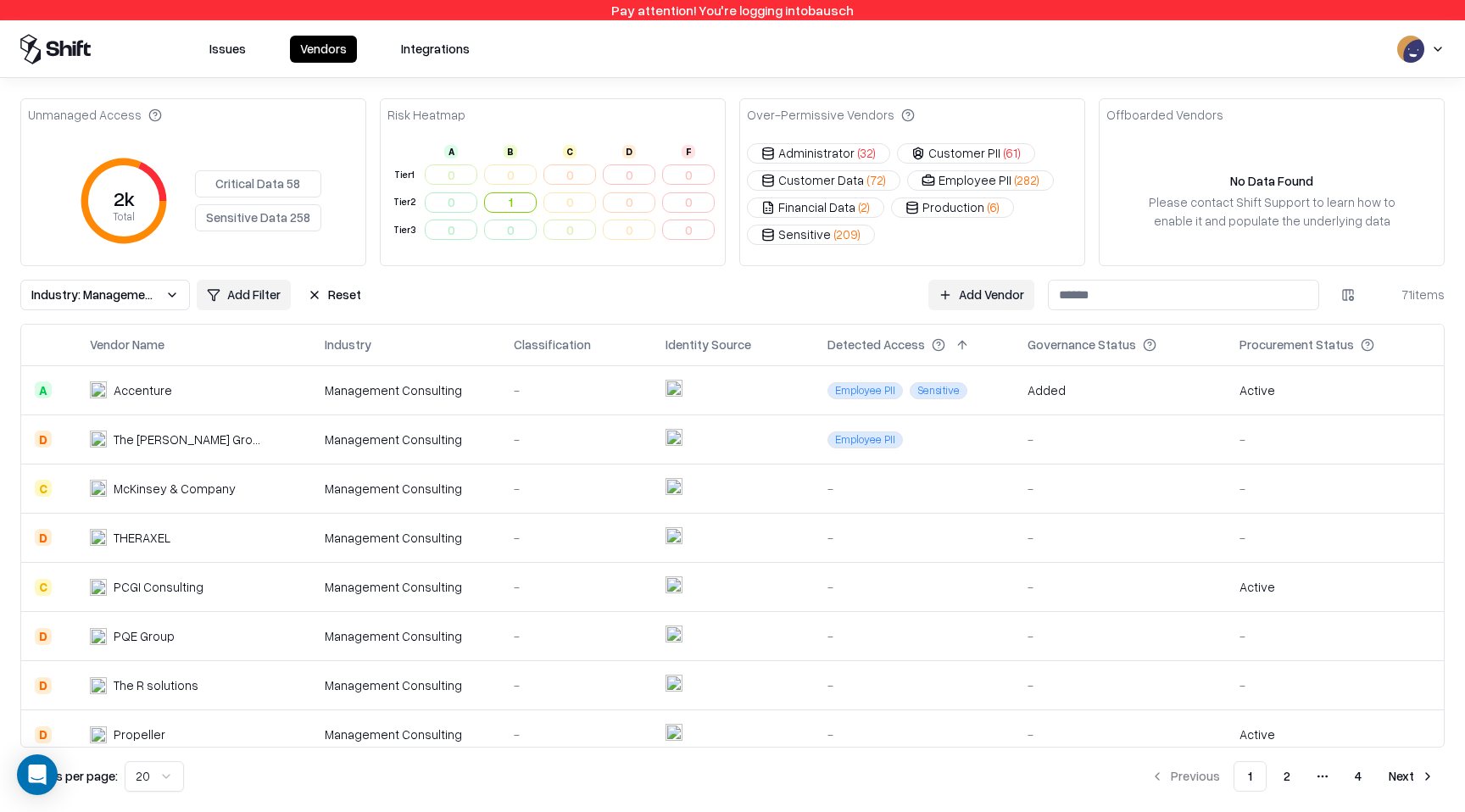
click at [739, 342] on div "Identity Source" at bounding box center [708, 344] width 85 height 18
click at [763, 351] on button at bounding box center [769, 345] width 20 height 20
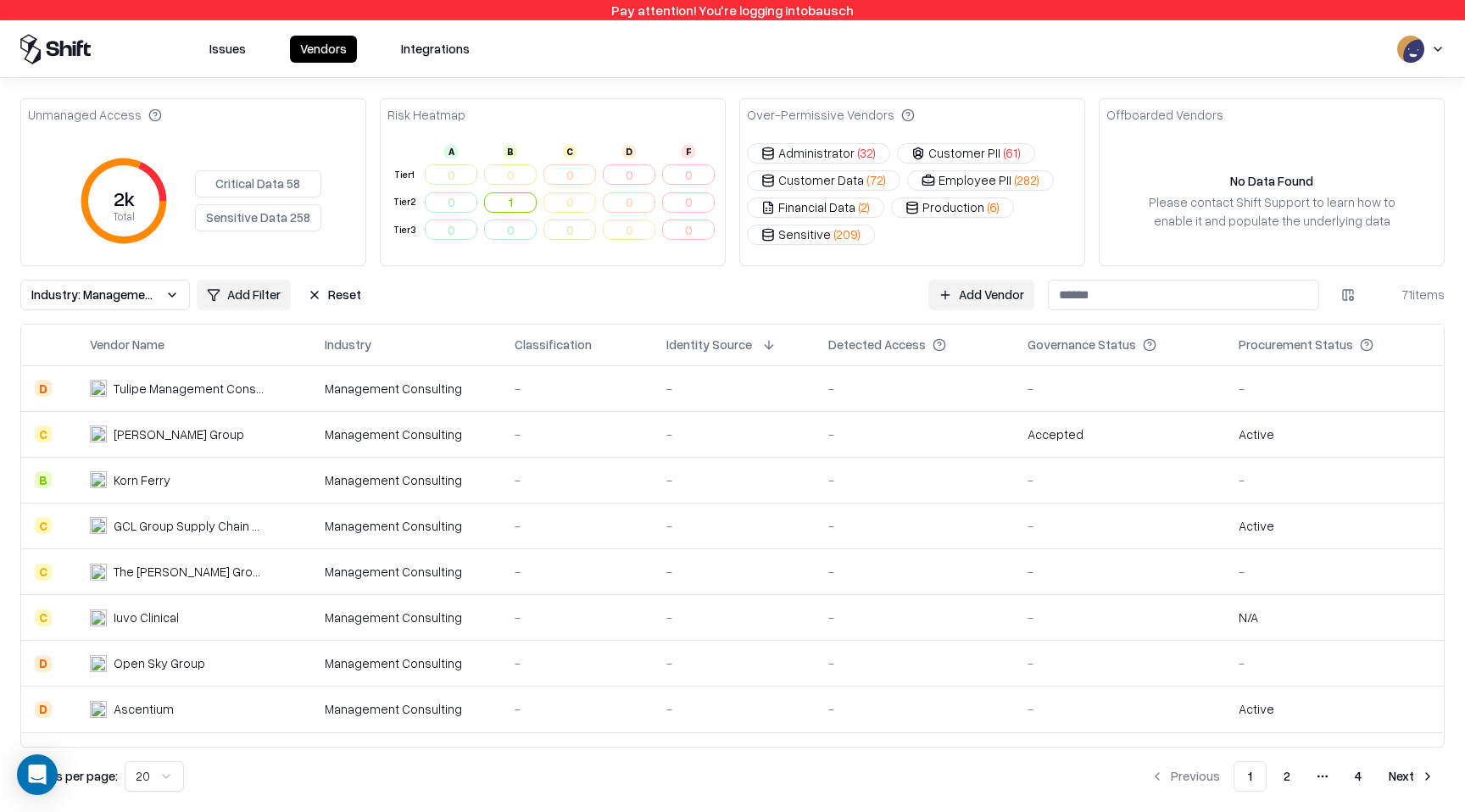
click at [771, 347] on button at bounding box center [769, 345] width 20 height 20
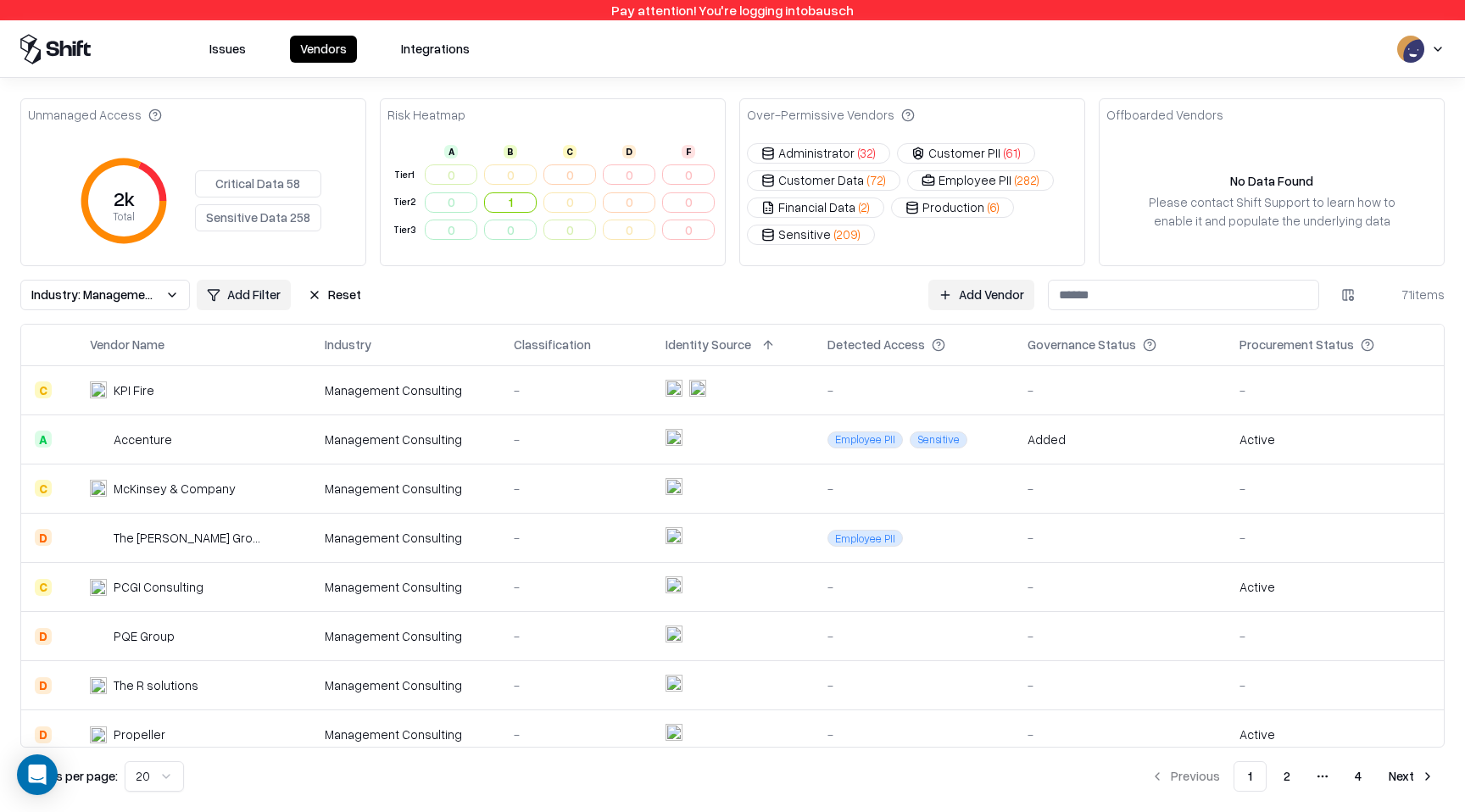
click at [750, 391] on td at bounding box center [732, 390] width 162 height 49
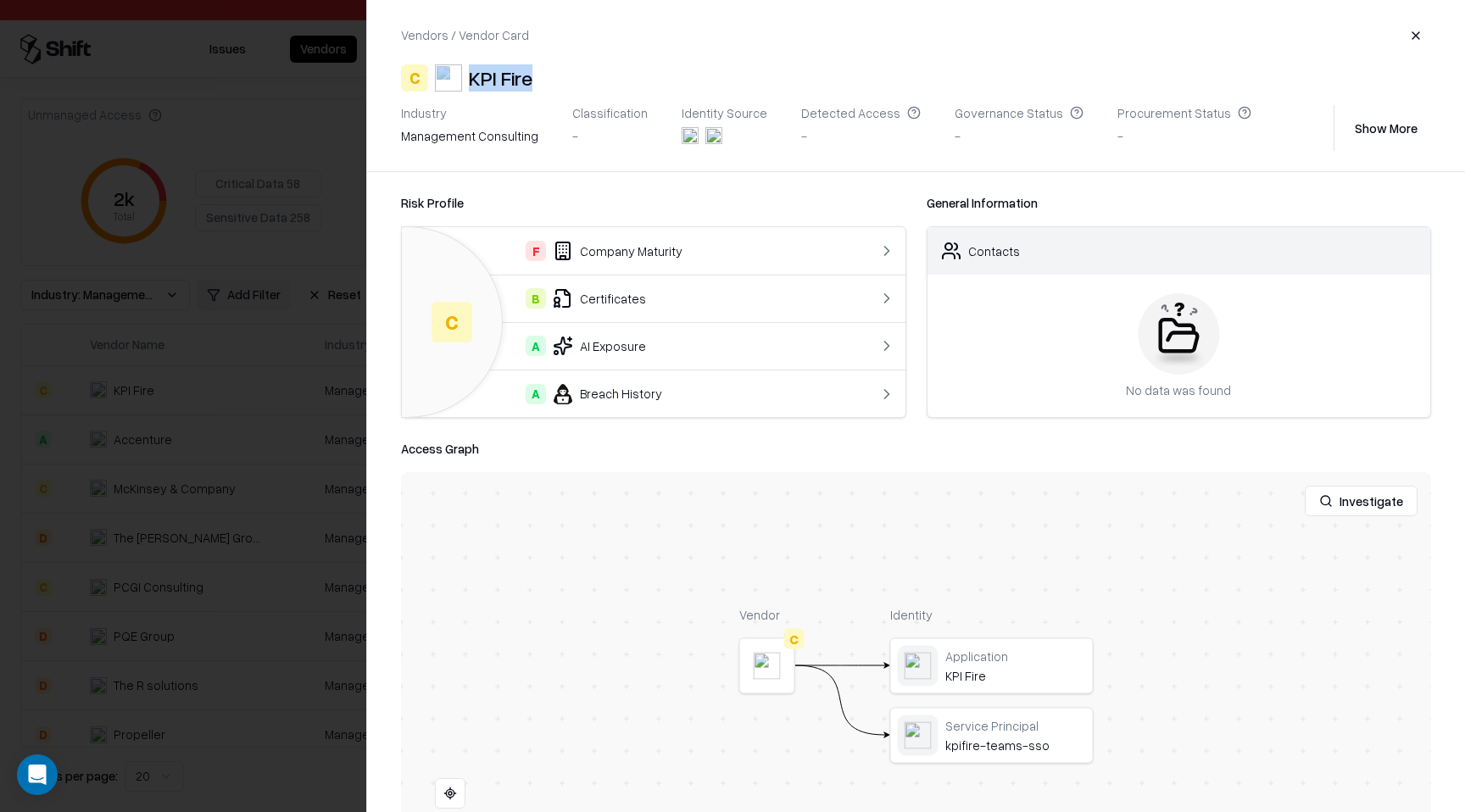
drag, startPoint x: 548, startPoint y: 73, endPoint x: 455, endPoint y: 75, distance: 93.0
click at [455, 76] on div "C KPI Fire" at bounding box center [916, 77] width 1031 height 27
copy div "KPI Fire"
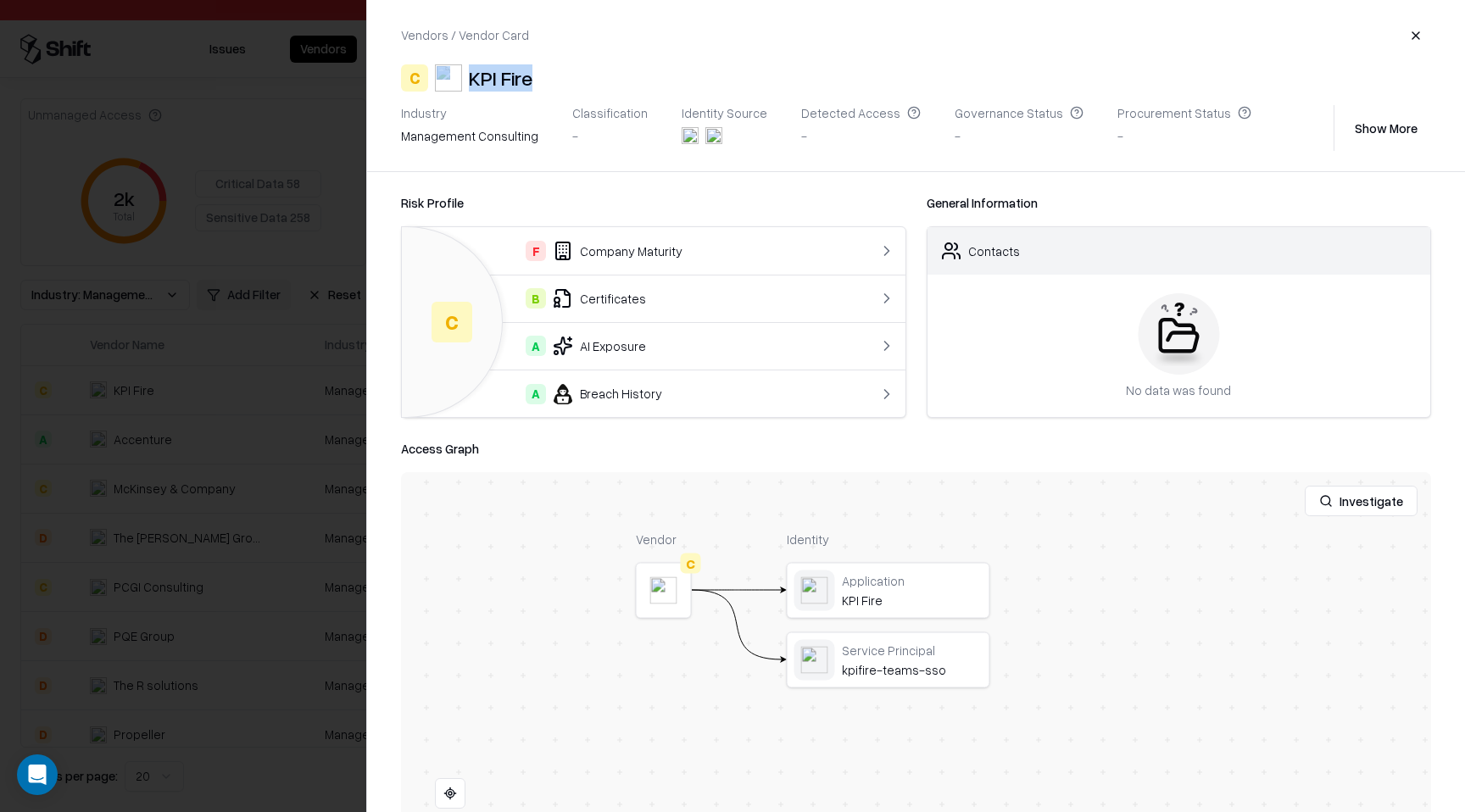
drag, startPoint x: 913, startPoint y: 549, endPoint x: 803, endPoint y: 462, distance: 140.2
click at [803, 463] on div "Access Graph Investigate Vendor C Identity Application KPI Fire Service Princip…" at bounding box center [916, 666] width 1031 height 458
click at [0, 0] on div at bounding box center [0, 0] width 0 height 0
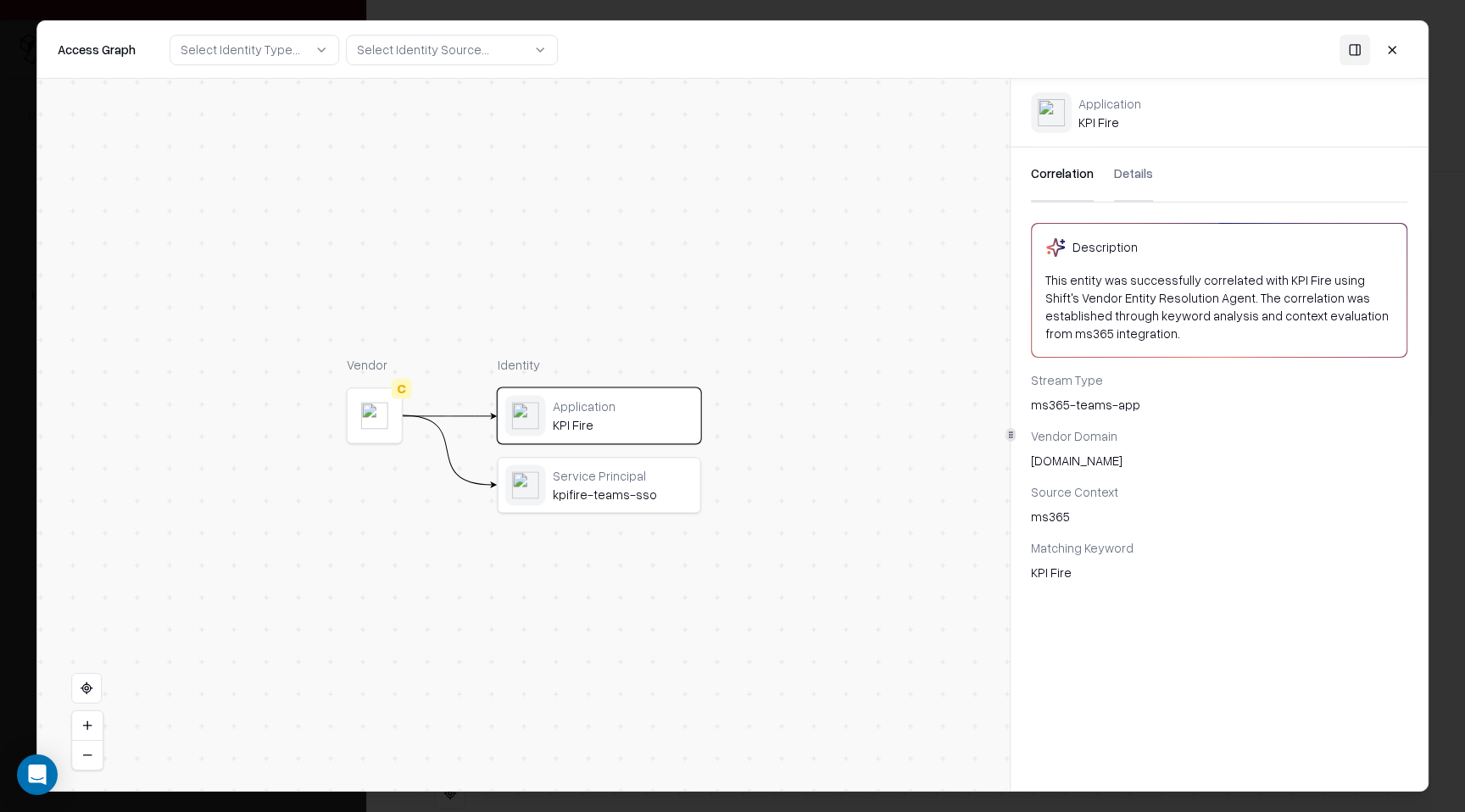
click at [1134, 172] on button "Details" at bounding box center [1134, 174] width 39 height 54
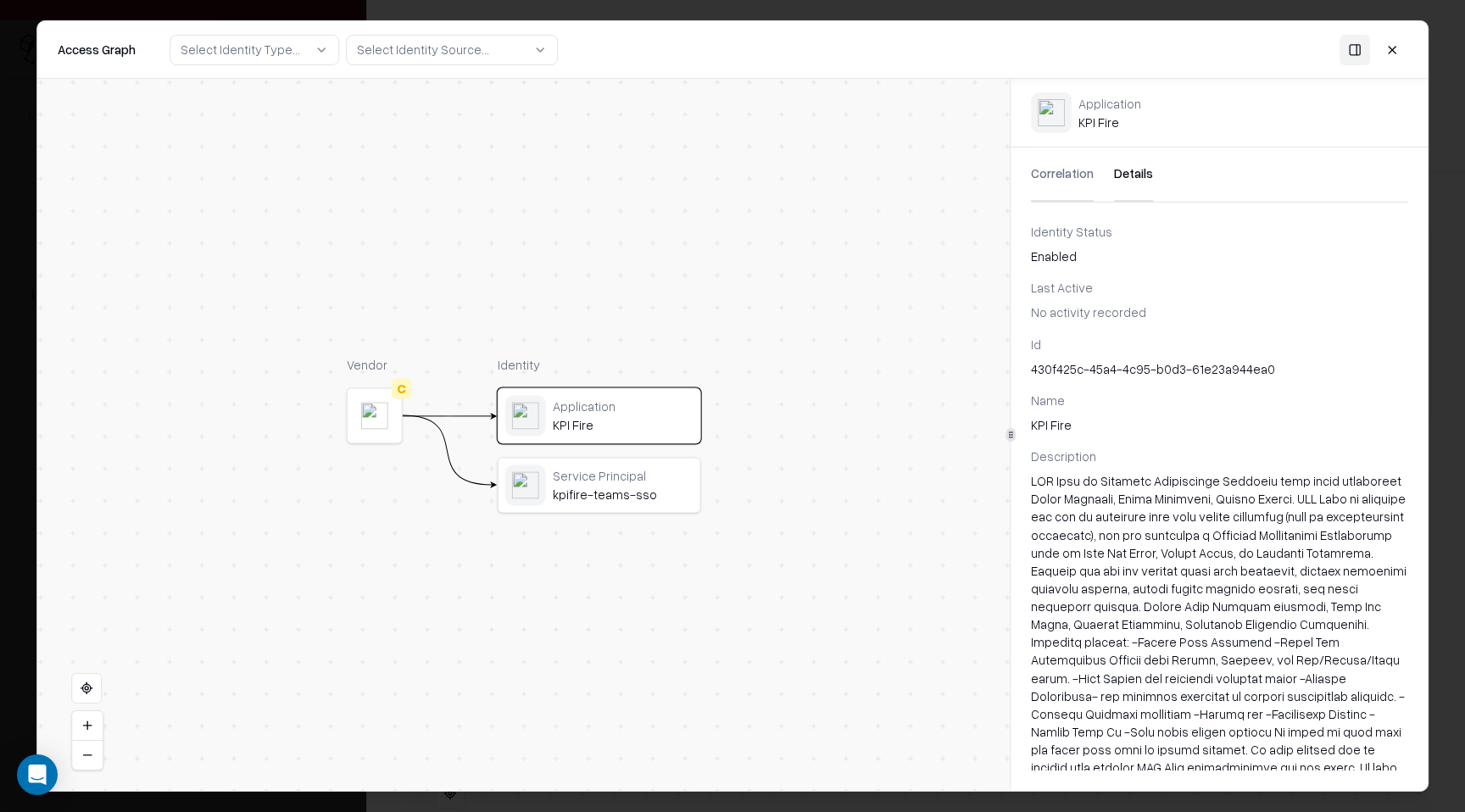
click at [1062, 169] on button "Correlation" at bounding box center [1063, 174] width 63 height 54
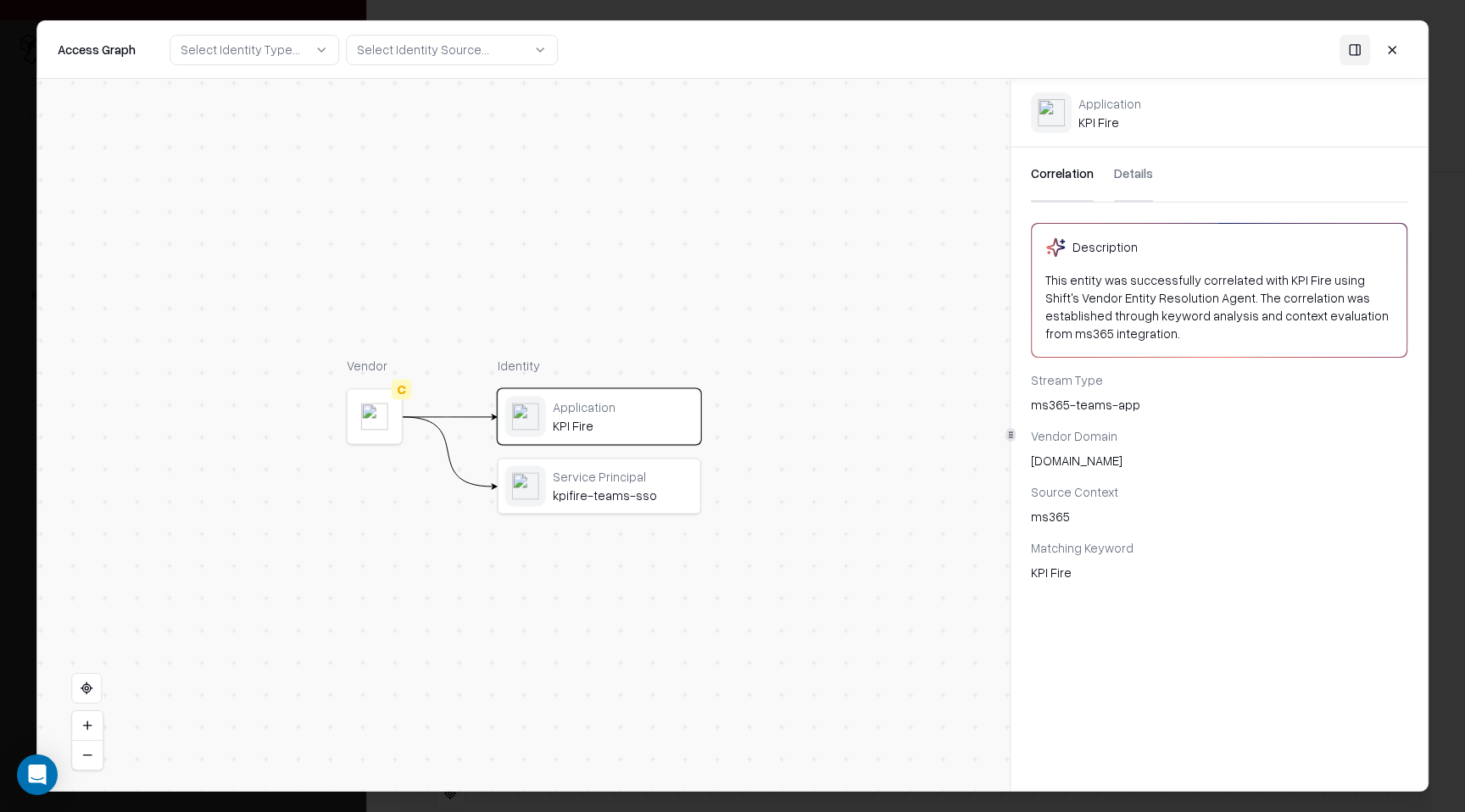
click at [628, 486] on div "Service Principal kpifire-teams-sso" at bounding box center [624, 485] width 141 height 34
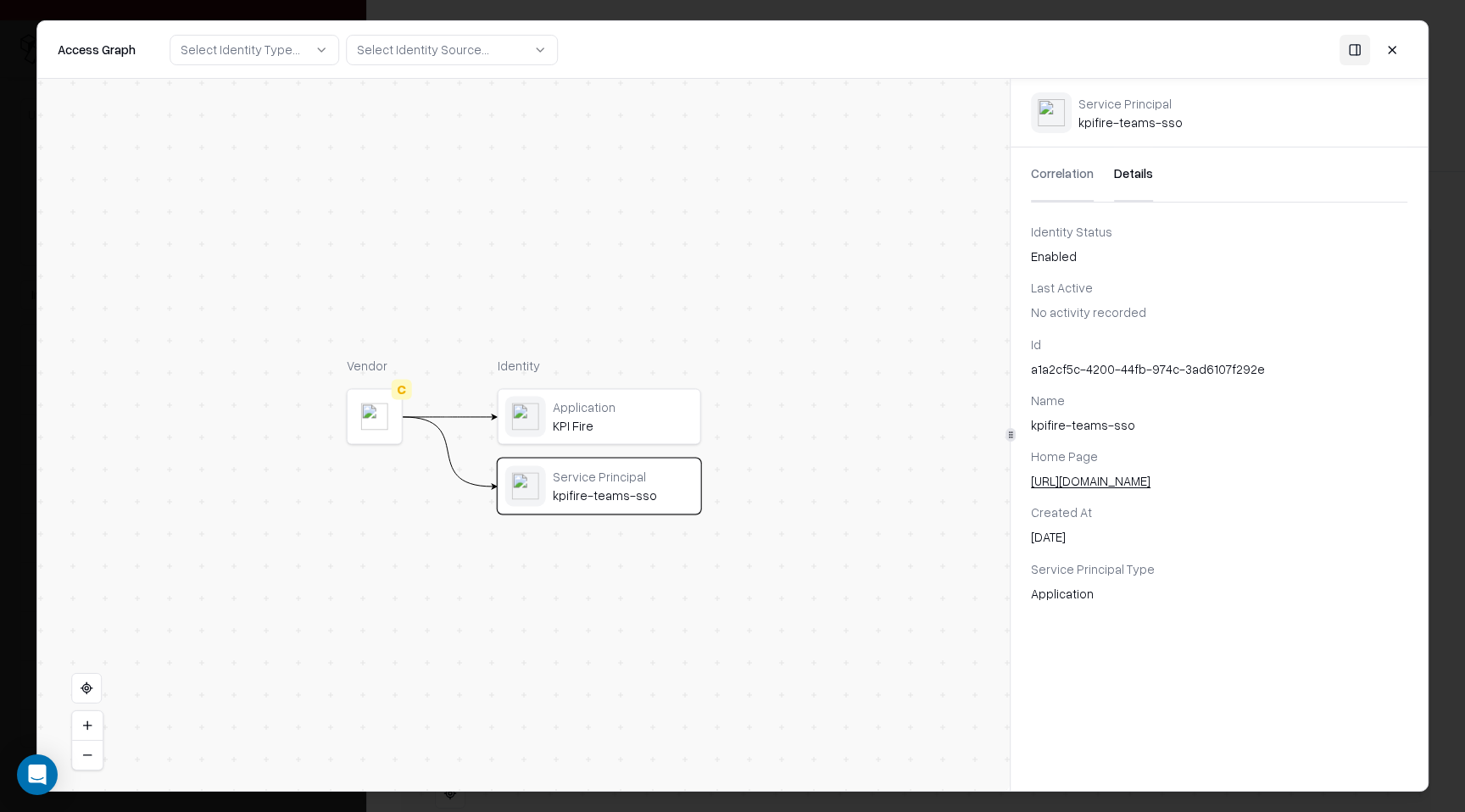
click at [1134, 167] on button "Details" at bounding box center [1134, 174] width 39 height 54
click at [1074, 314] on span "No activity recorded" at bounding box center [1089, 312] width 115 height 15
click at [1073, 178] on button "Correlation" at bounding box center [1063, 174] width 63 height 54
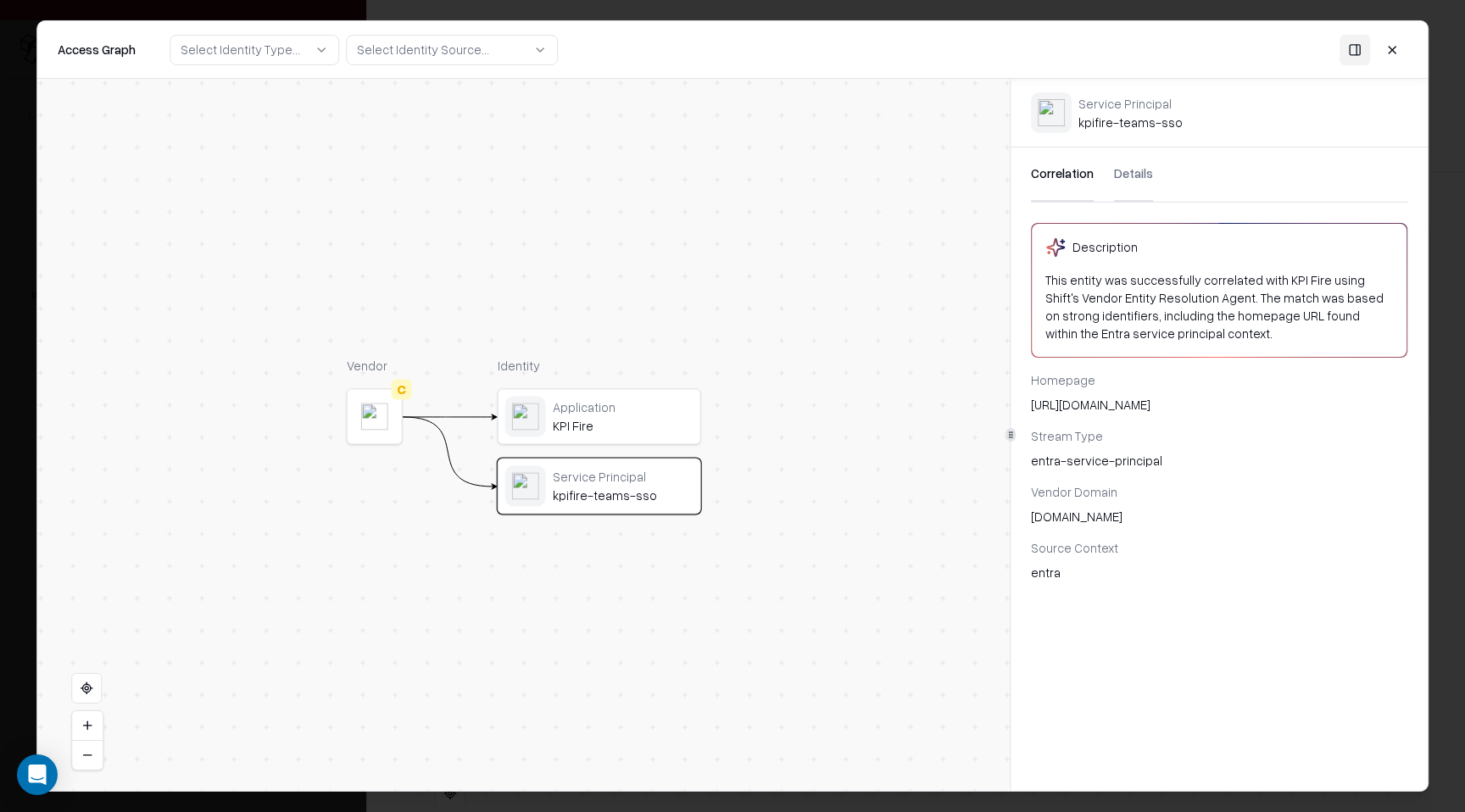
click at [1390, 52] on button at bounding box center [1392, 49] width 31 height 31
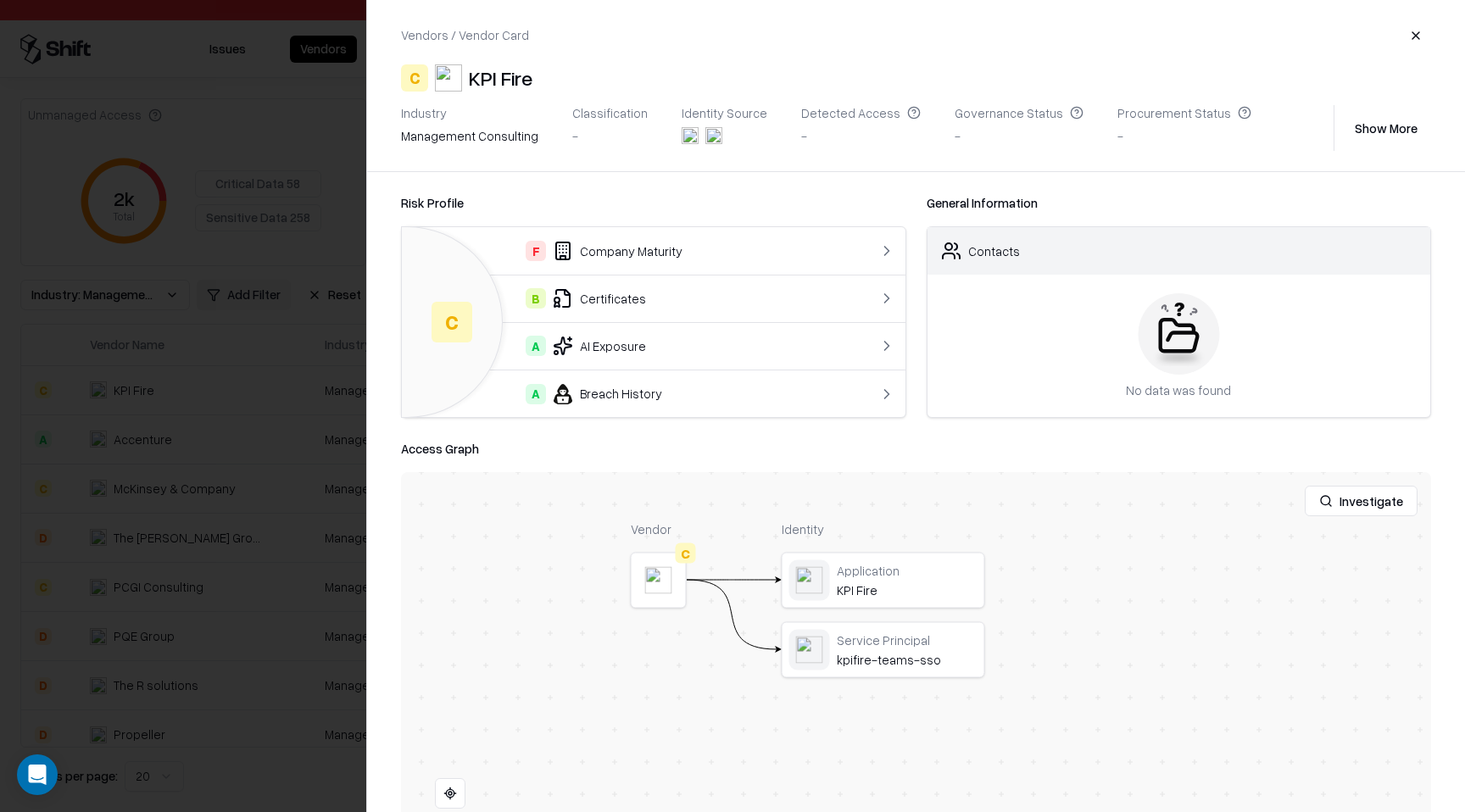
click at [678, 255] on div "F Company Maturity" at bounding box center [626, 251] width 420 height 20
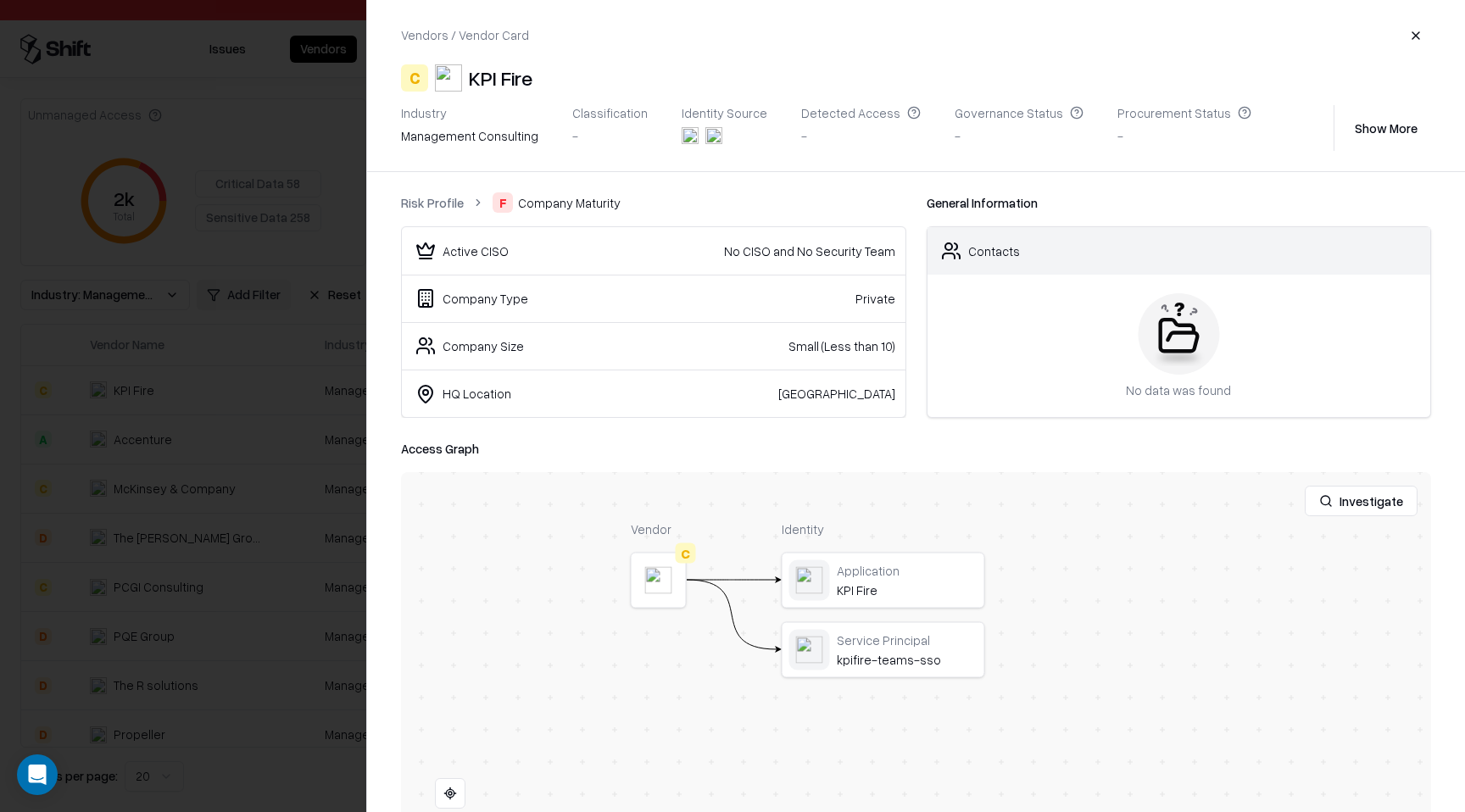
click at [455, 200] on link "Risk Profile" at bounding box center [433, 202] width 63 height 18
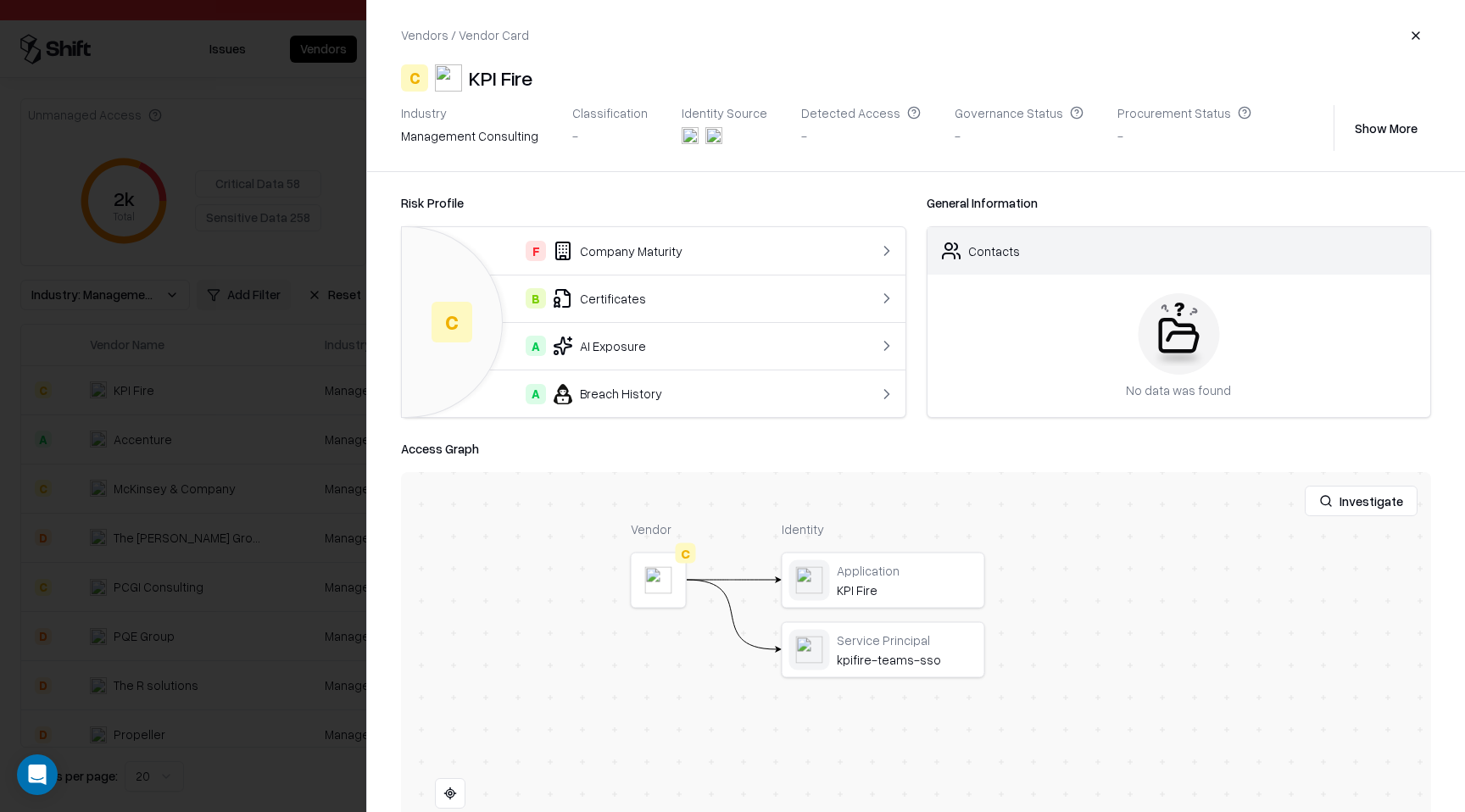
click at [698, 301] on div "B Certificates" at bounding box center [626, 299] width 420 height 20
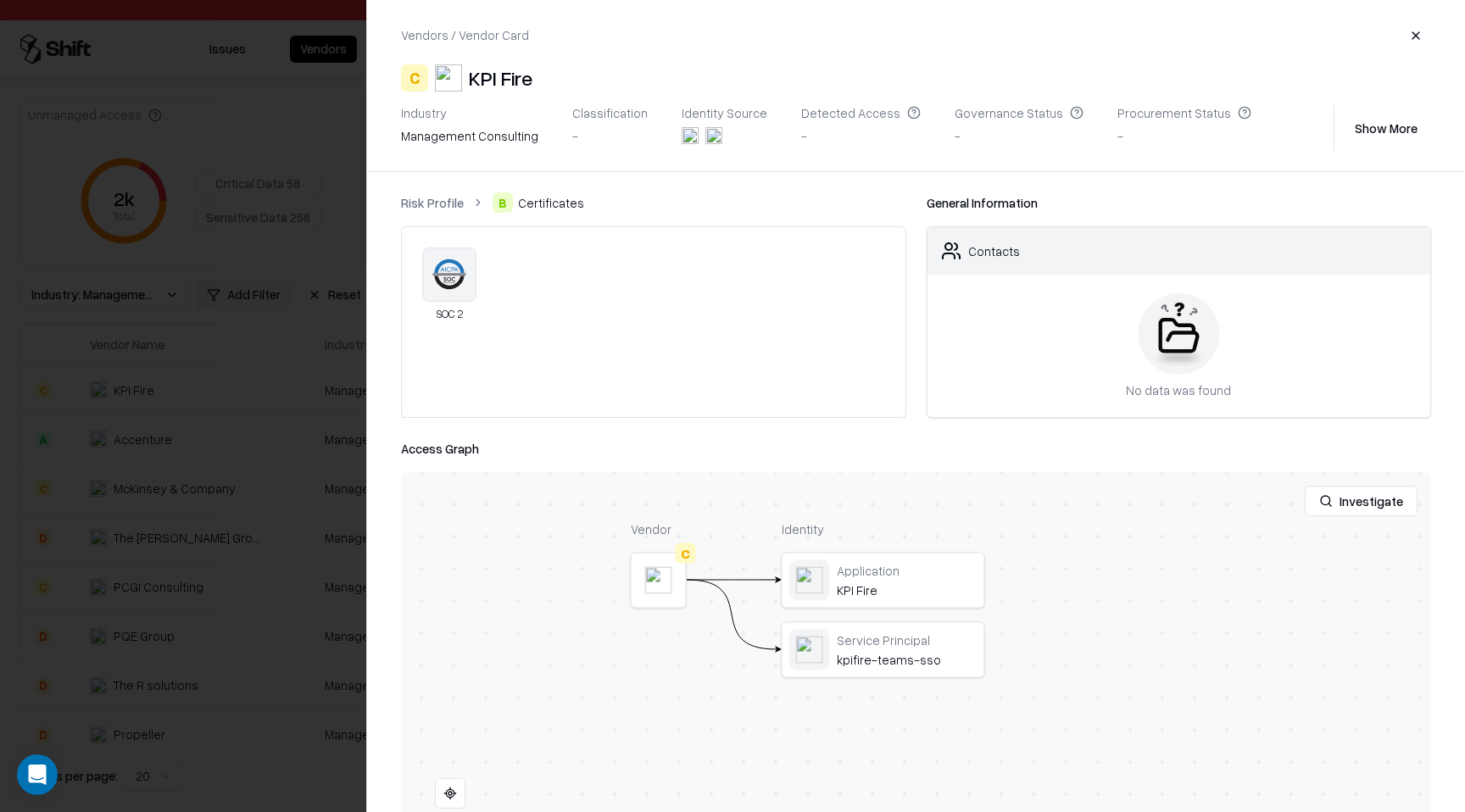
click at [438, 200] on link "Risk Profile" at bounding box center [433, 202] width 63 height 18
